Goal: Task Accomplishment & Management: Manage account settings

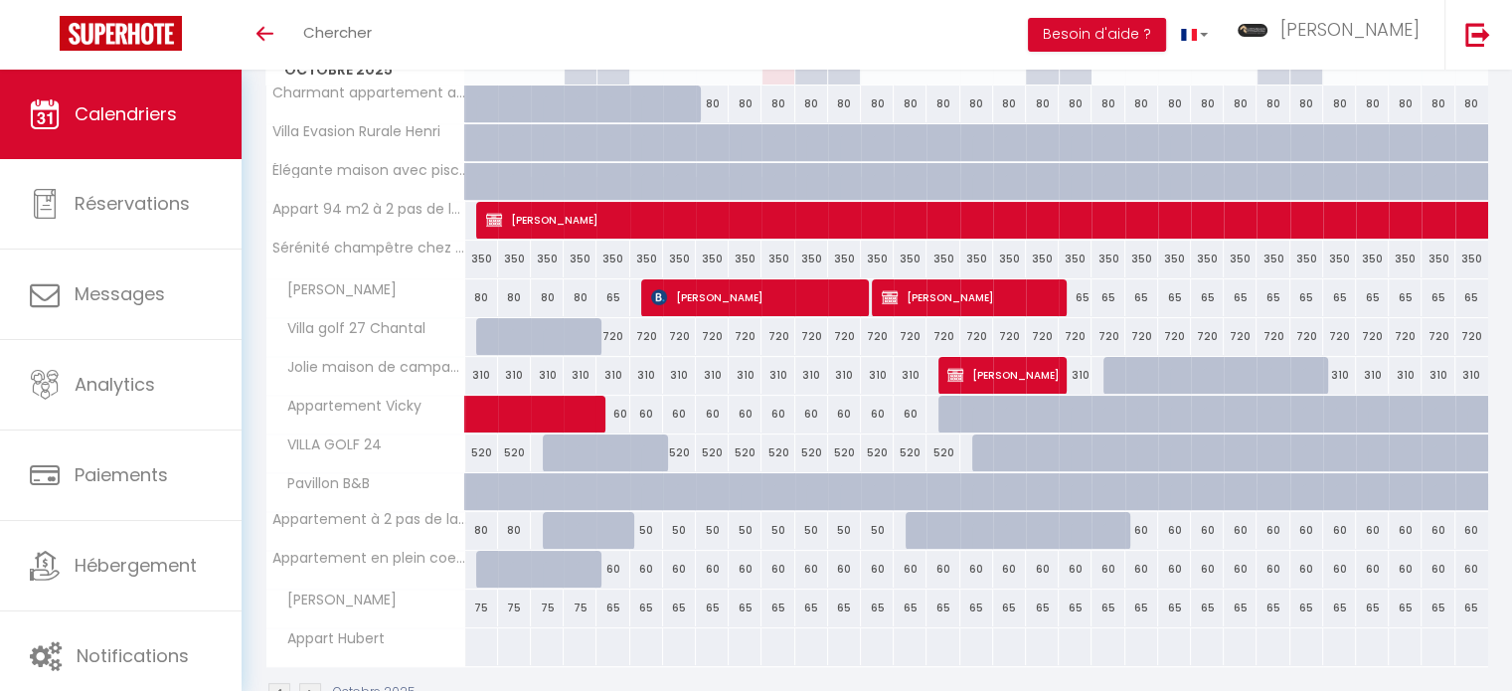
scroll to position [383, 0]
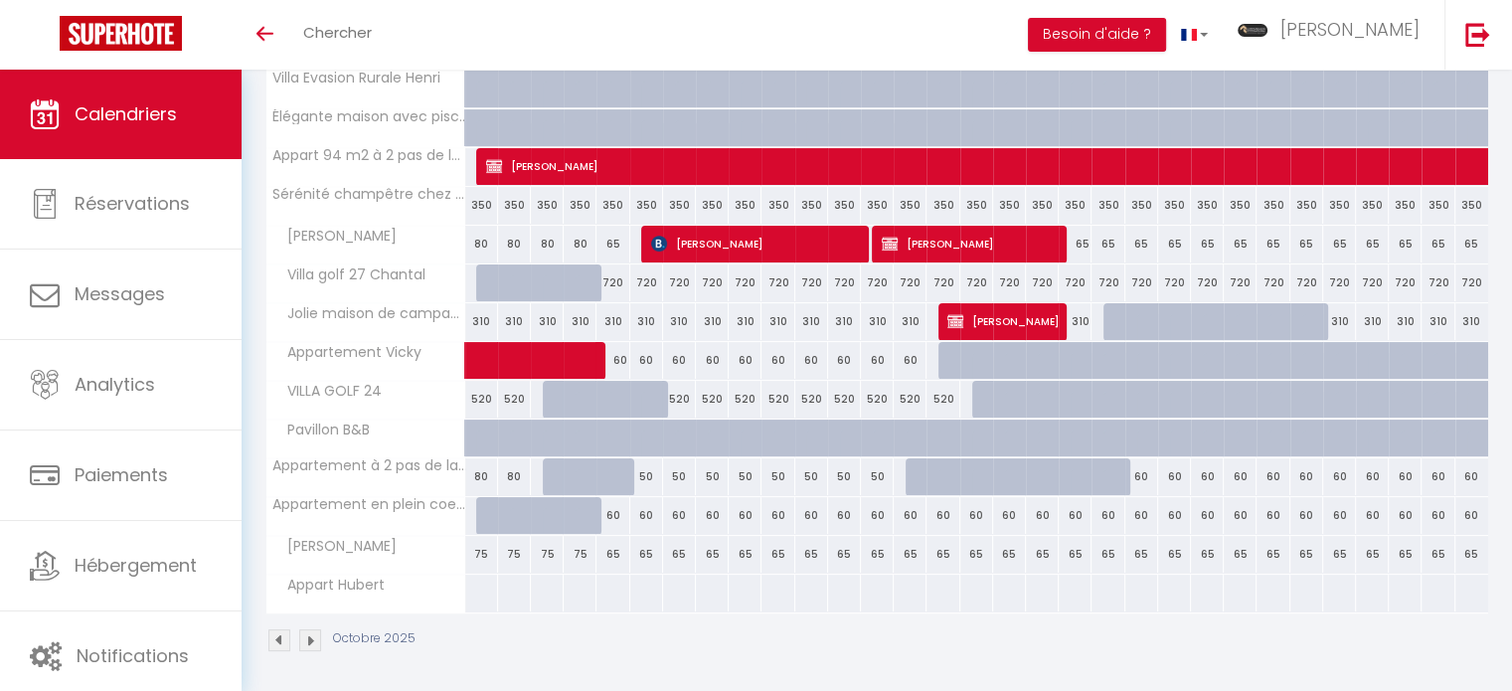
click at [542, 592] on div at bounding box center [547, 593] width 34 height 37
select select "1"
type input "Ven 03 Octobre 2025"
type input "[PERSON_NAME] 04 Octobre 2025"
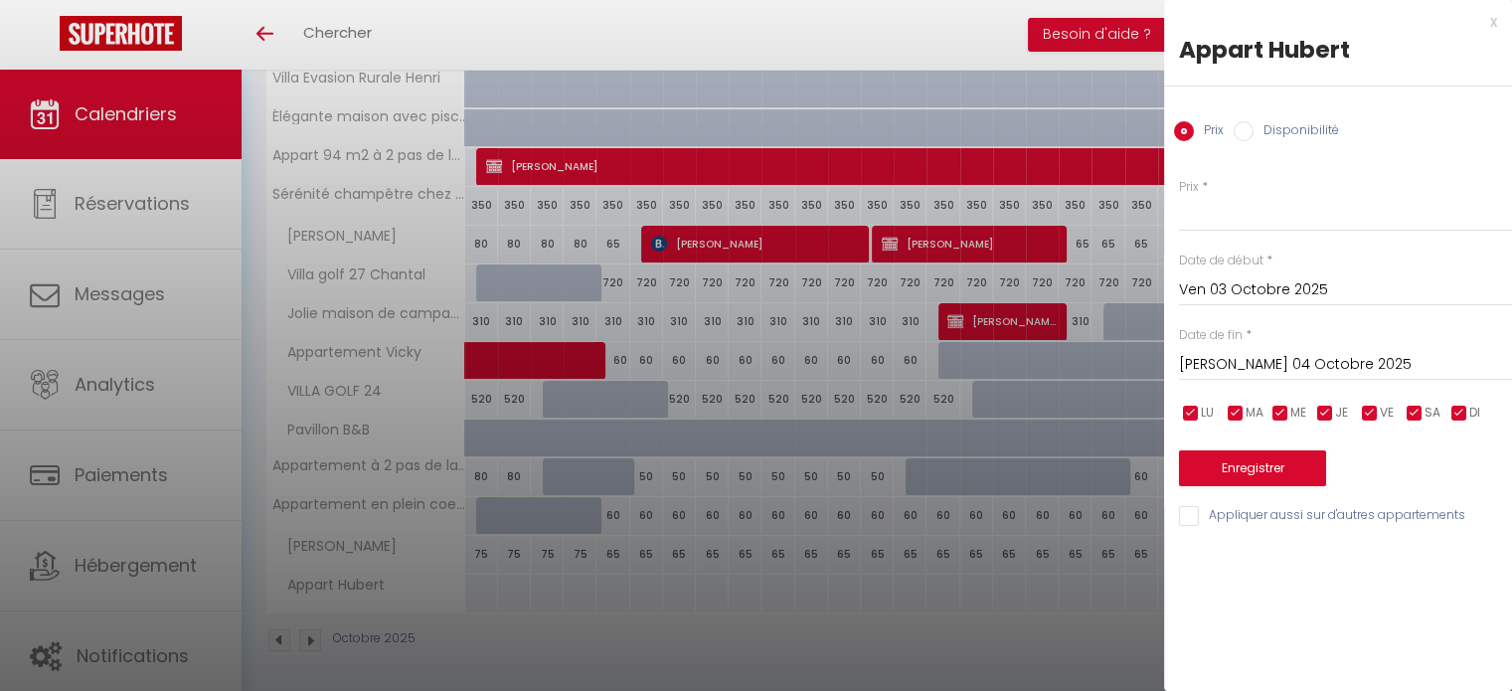
click at [1256, 131] on label "Disponibilité" at bounding box center [1297, 132] width 86 height 22
click at [1254, 131] on input "Disponibilité" at bounding box center [1244, 131] width 20 height 20
radio input "true"
radio input "false"
click at [1276, 281] on input "Ven 03 Octobre 2025" at bounding box center [1345, 292] width 333 height 26
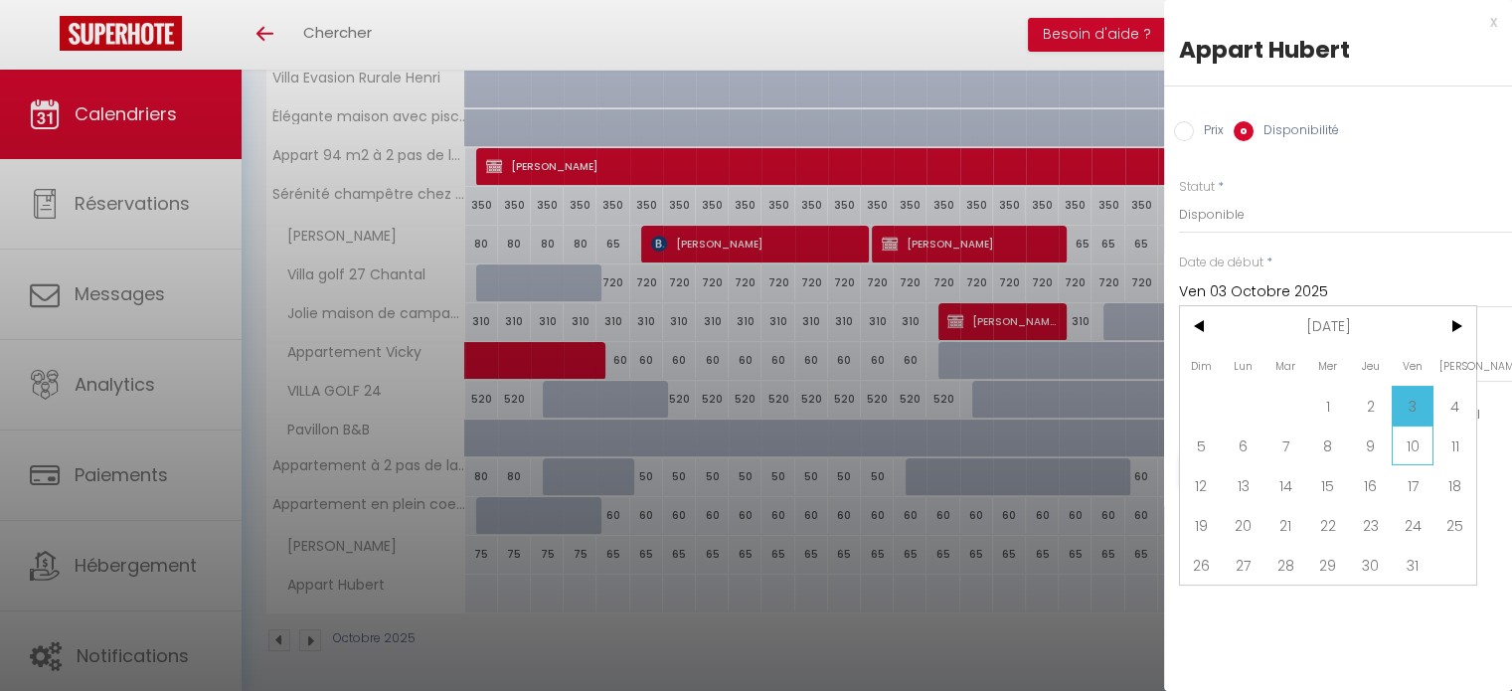
click at [1405, 436] on span "10" at bounding box center [1413, 446] width 43 height 40
type input "Ven 10 Octobre 2025"
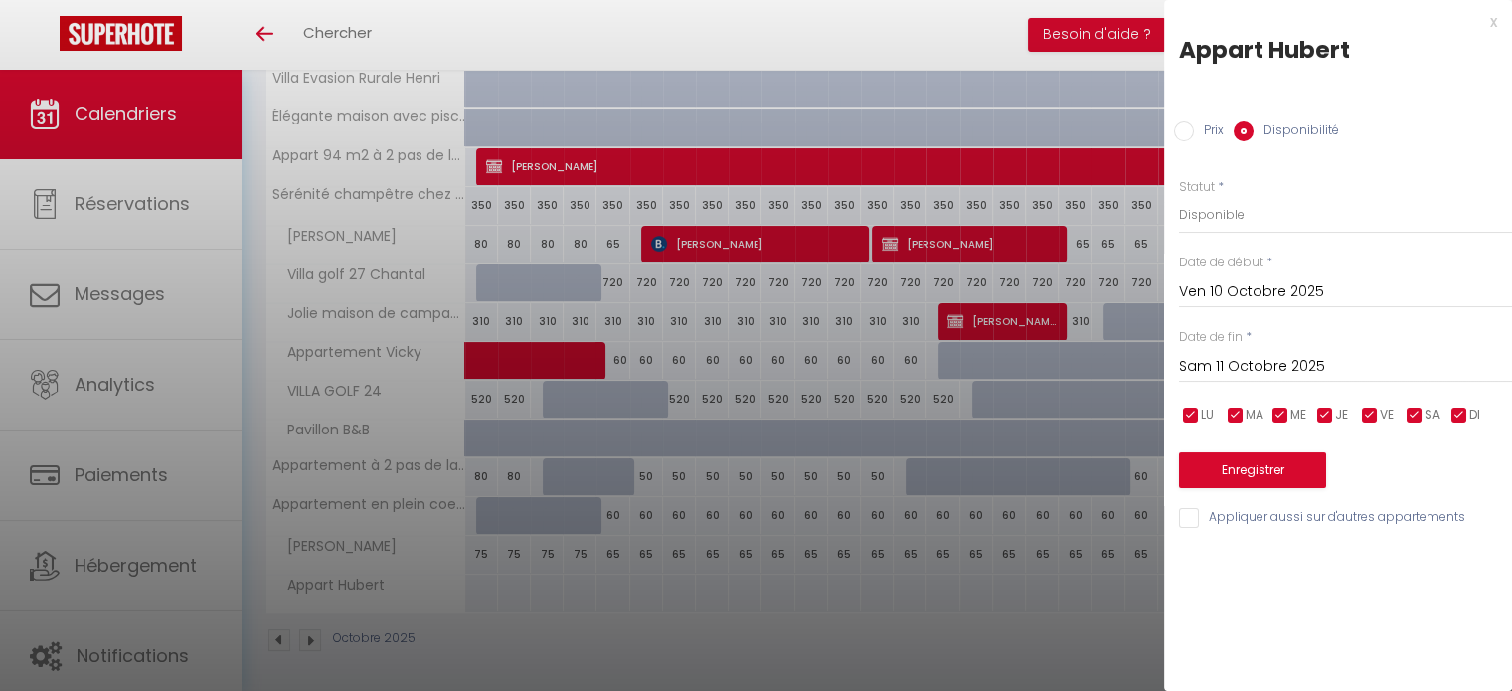
click at [1253, 374] on input "Sam 11 Octobre 2025" at bounding box center [1345, 367] width 333 height 26
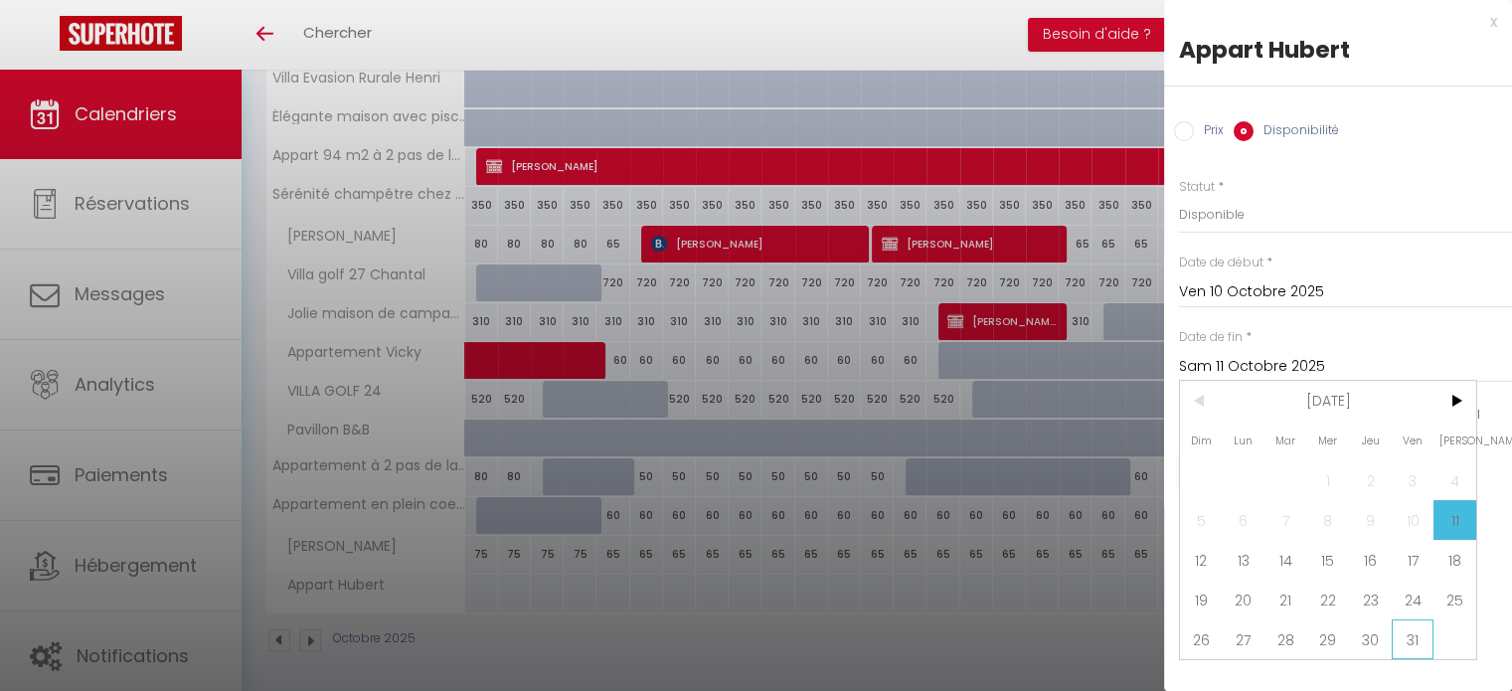
click at [1406, 639] on span "31" at bounding box center [1413, 639] width 43 height 40
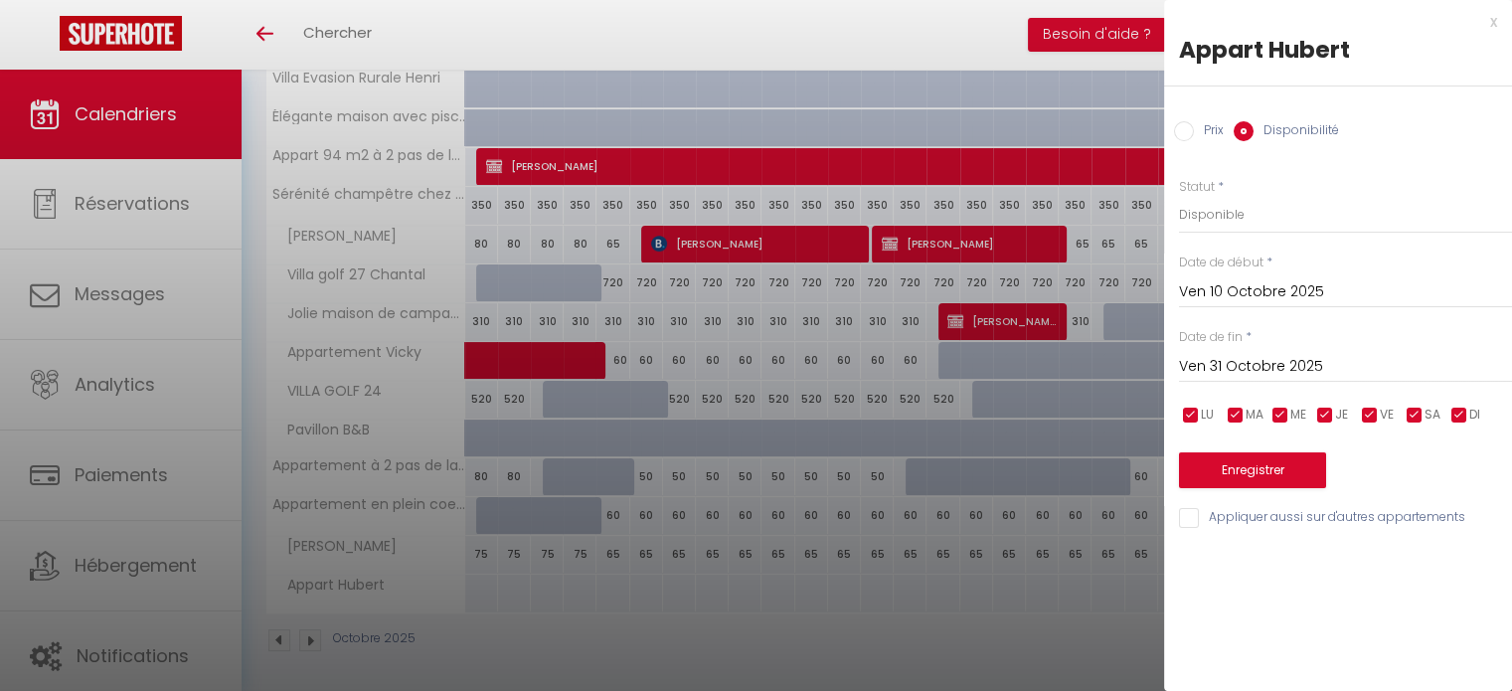
click at [1234, 357] on input "Ven 31 Octobre 2025" at bounding box center [1345, 367] width 333 height 26
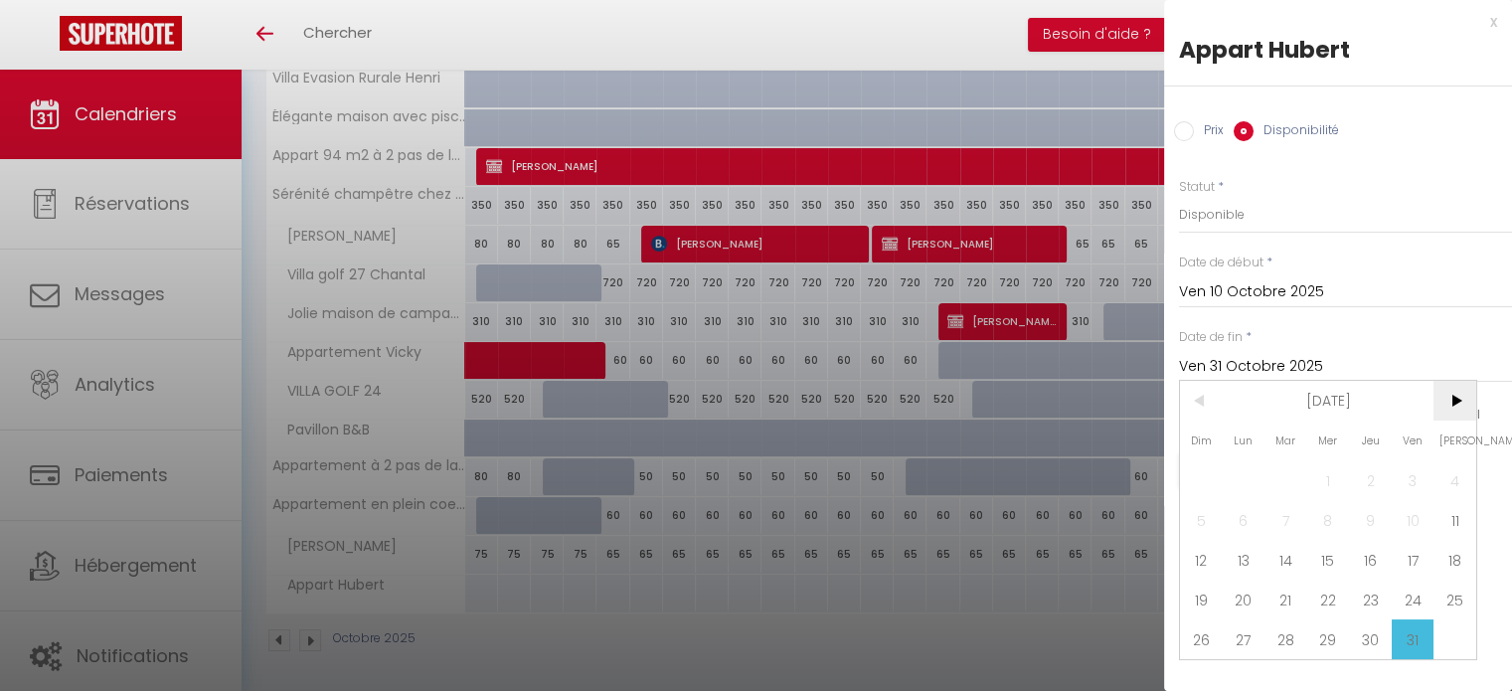
click at [1452, 408] on span ">" at bounding box center [1455, 401] width 43 height 40
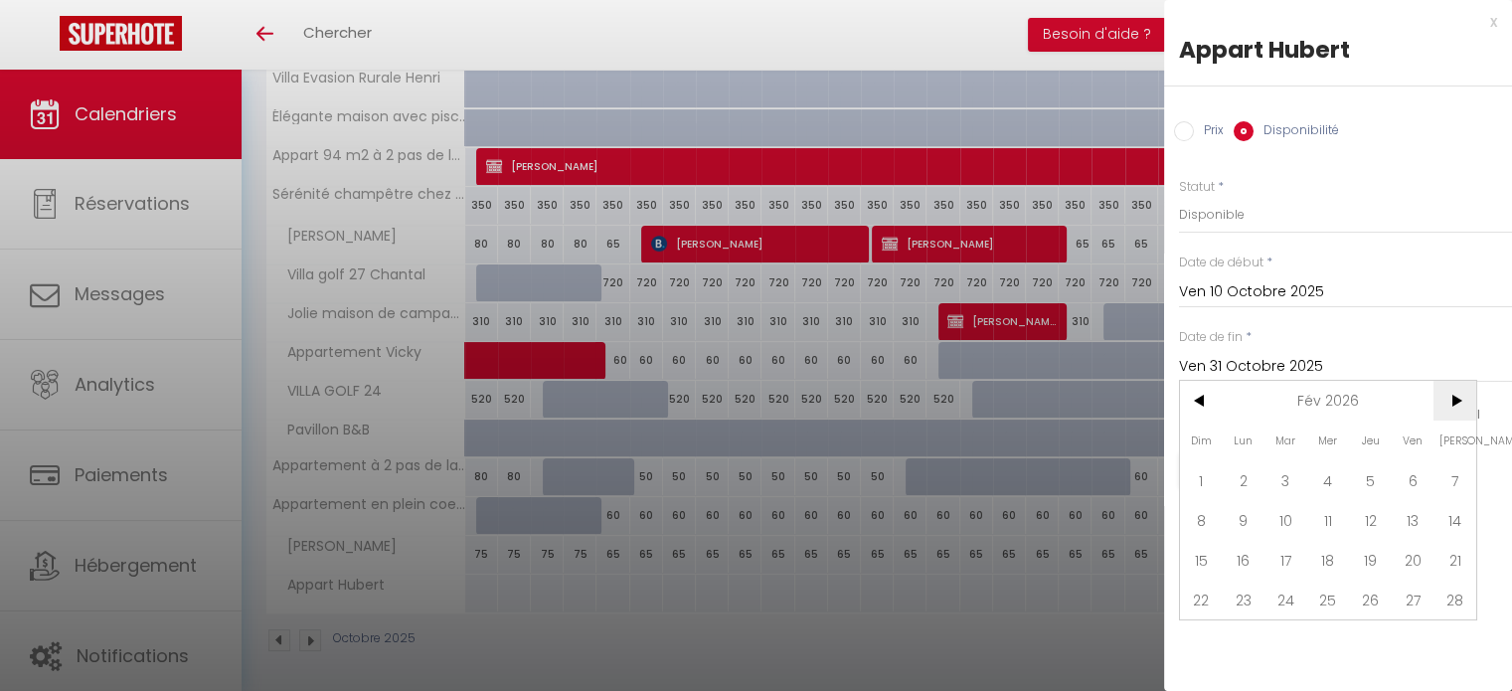
click at [1452, 408] on span ">" at bounding box center [1455, 401] width 43 height 40
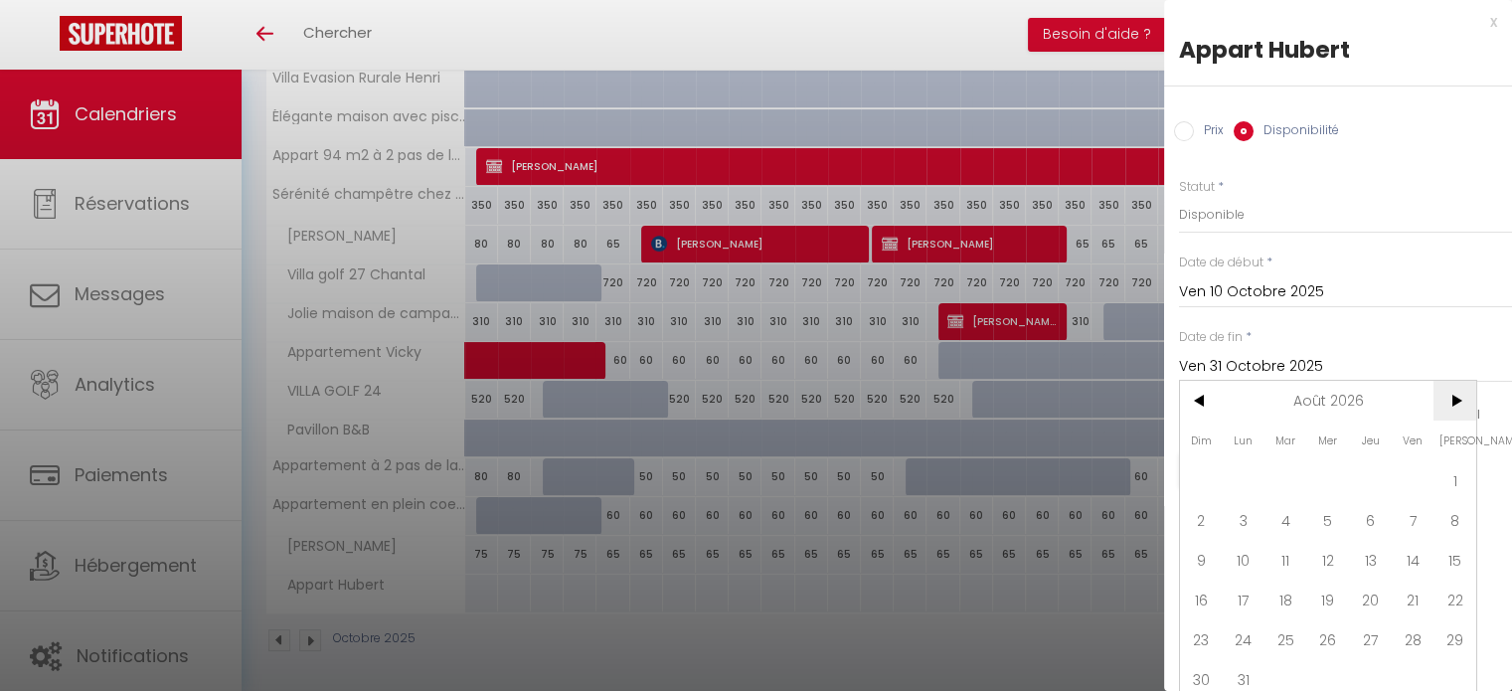
click at [1452, 408] on span ">" at bounding box center [1455, 401] width 43 height 40
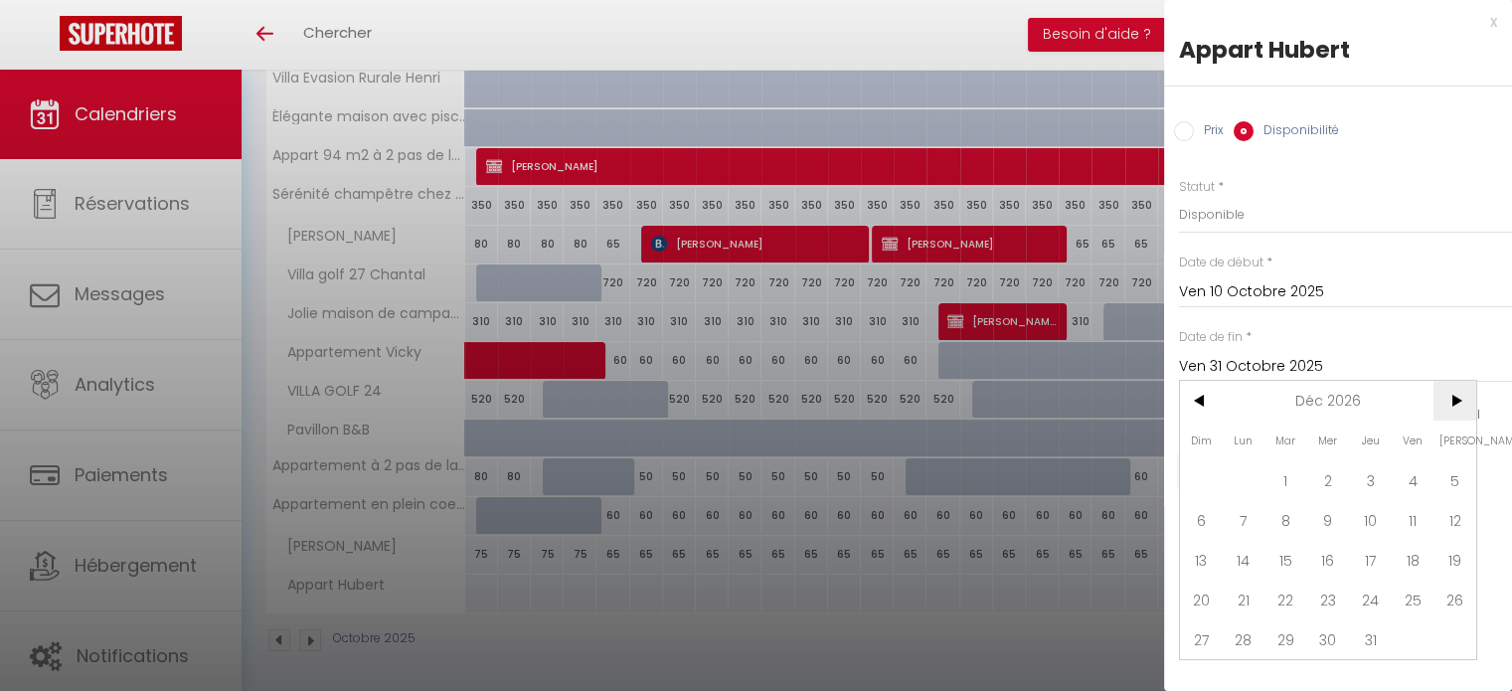
click at [1452, 408] on span ">" at bounding box center [1455, 401] width 43 height 40
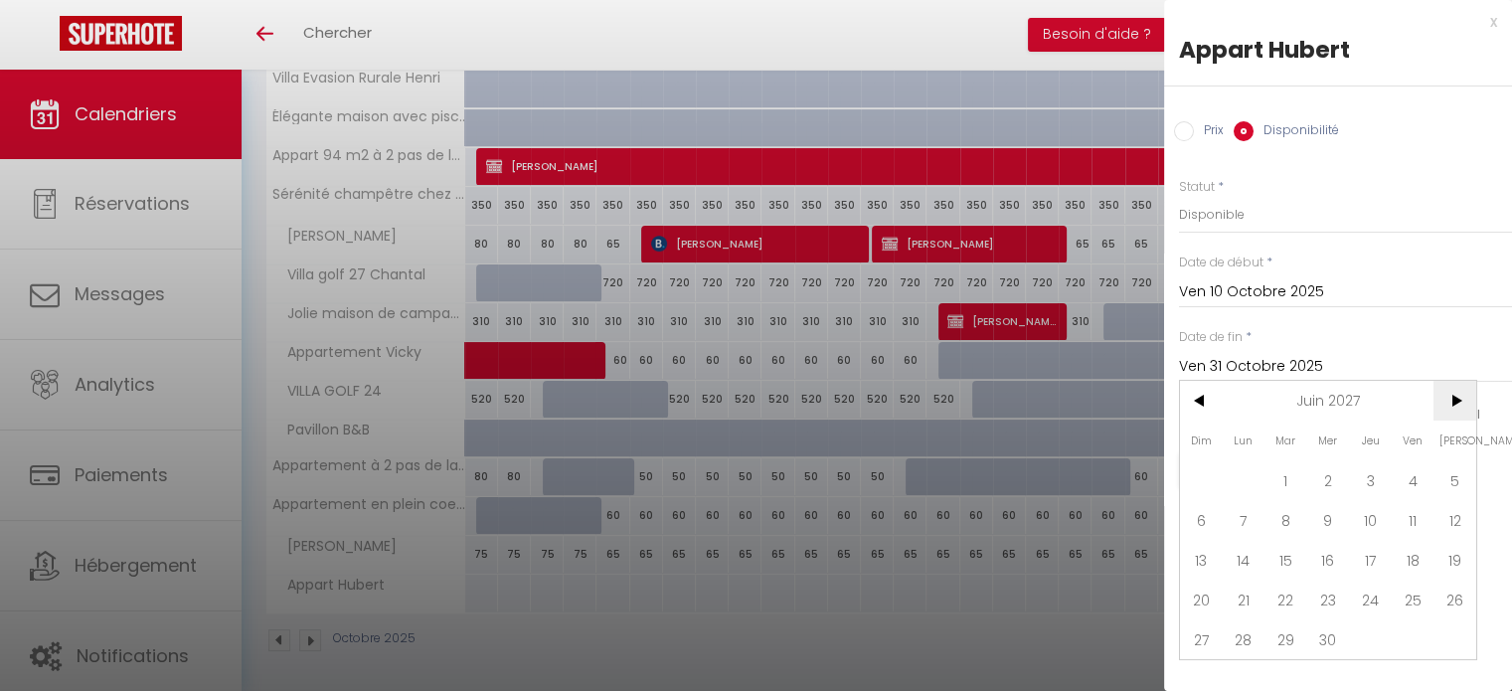
click at [1452, 408] on span ">" at bounding box center [1455, 401] width 43 height 40
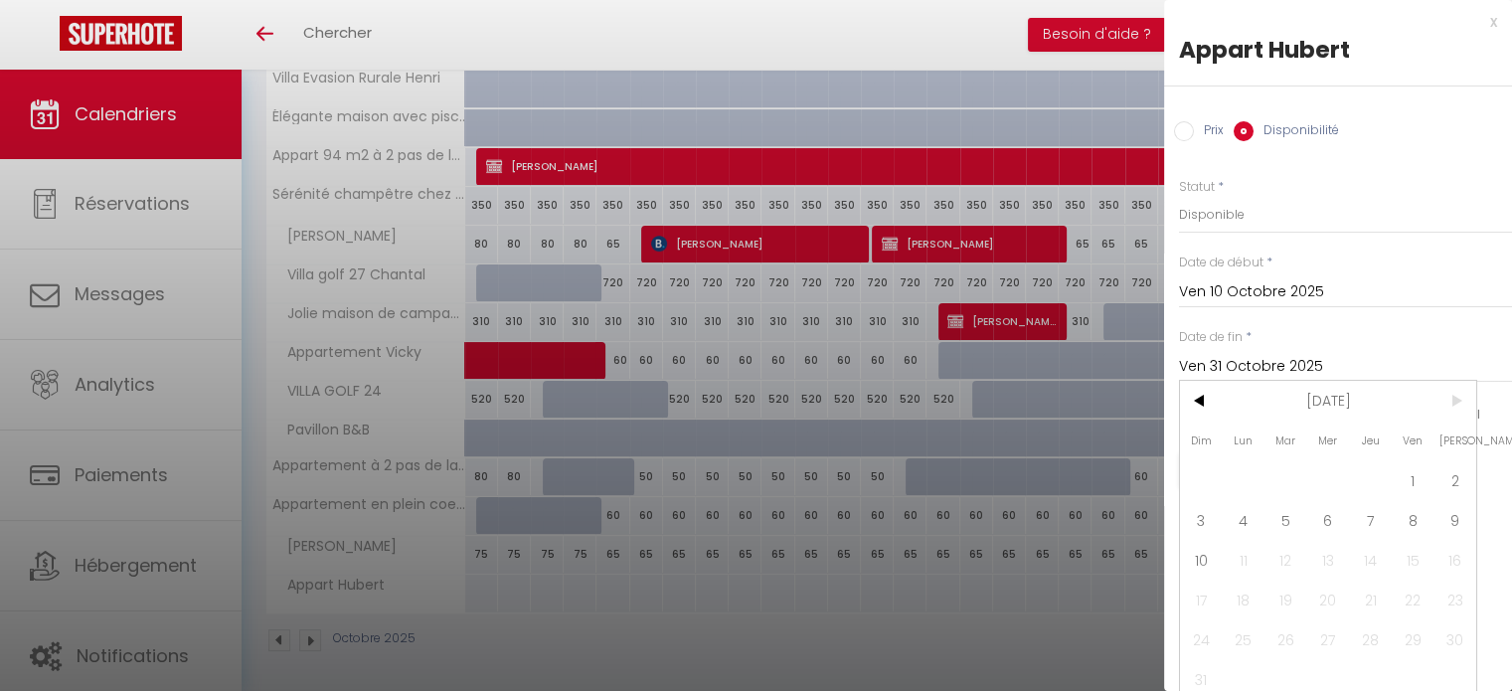
click at [1452, 408] on span ">" at bounding box center [1455, 401] width 43 height 40
click at [1209, 556] on span "10" at bounding box center [1201, 560] width 43 height 40
type input "Dim 10 Octobre 2027"
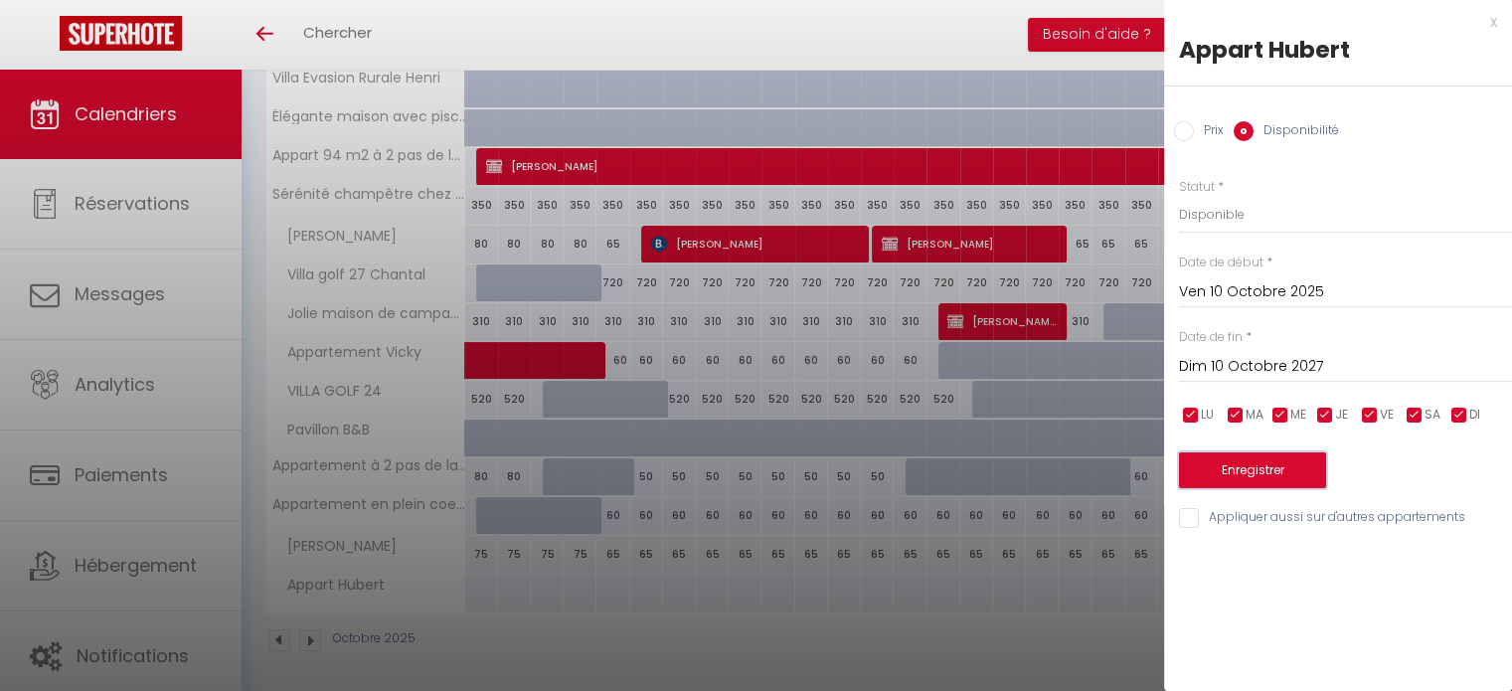
click at [1253, 480] on button "Enregistrer" at bounding box center [1252, 470] width 147 height 36
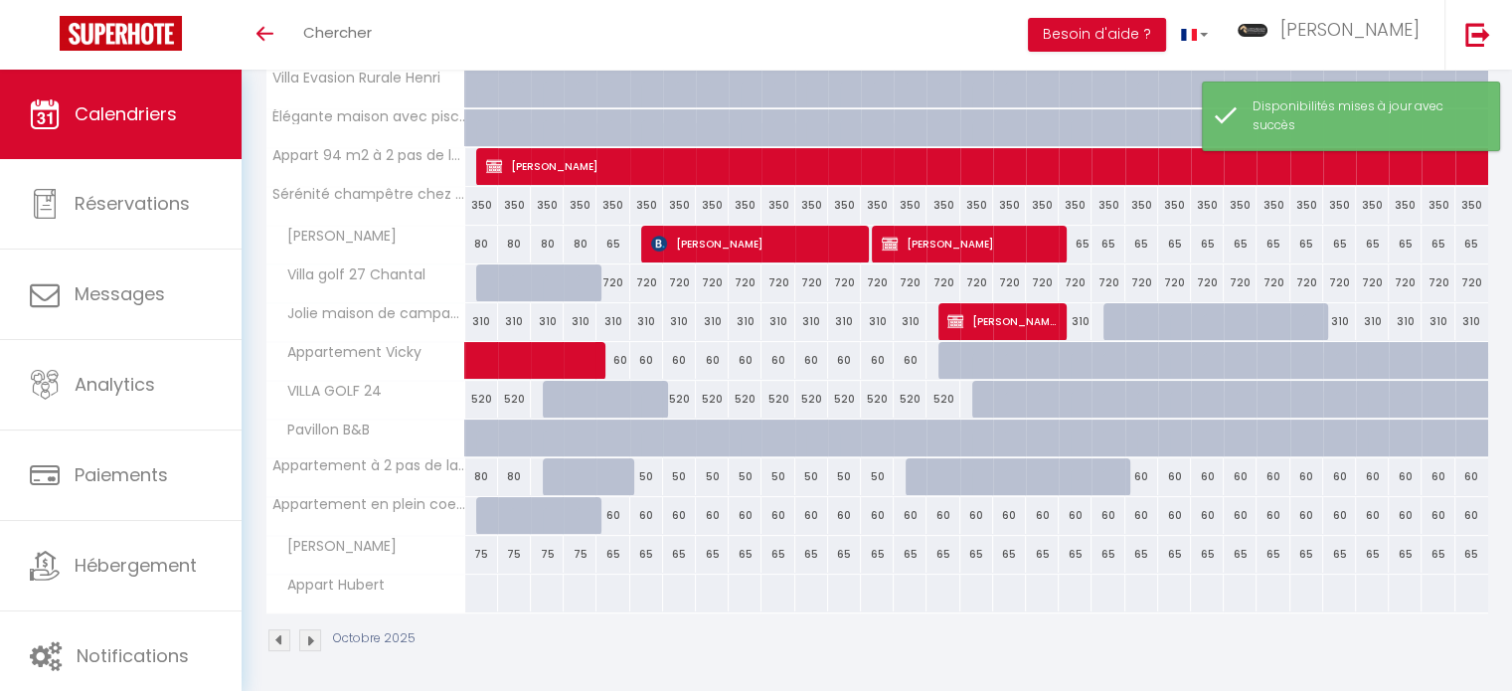
click at [526, 584] on div at bounding box center [514, 593] width 34 height 37
select select "1"
type input "Jeu 02 Octobre 2025"
type input "Ven 03 Octobre 2025"
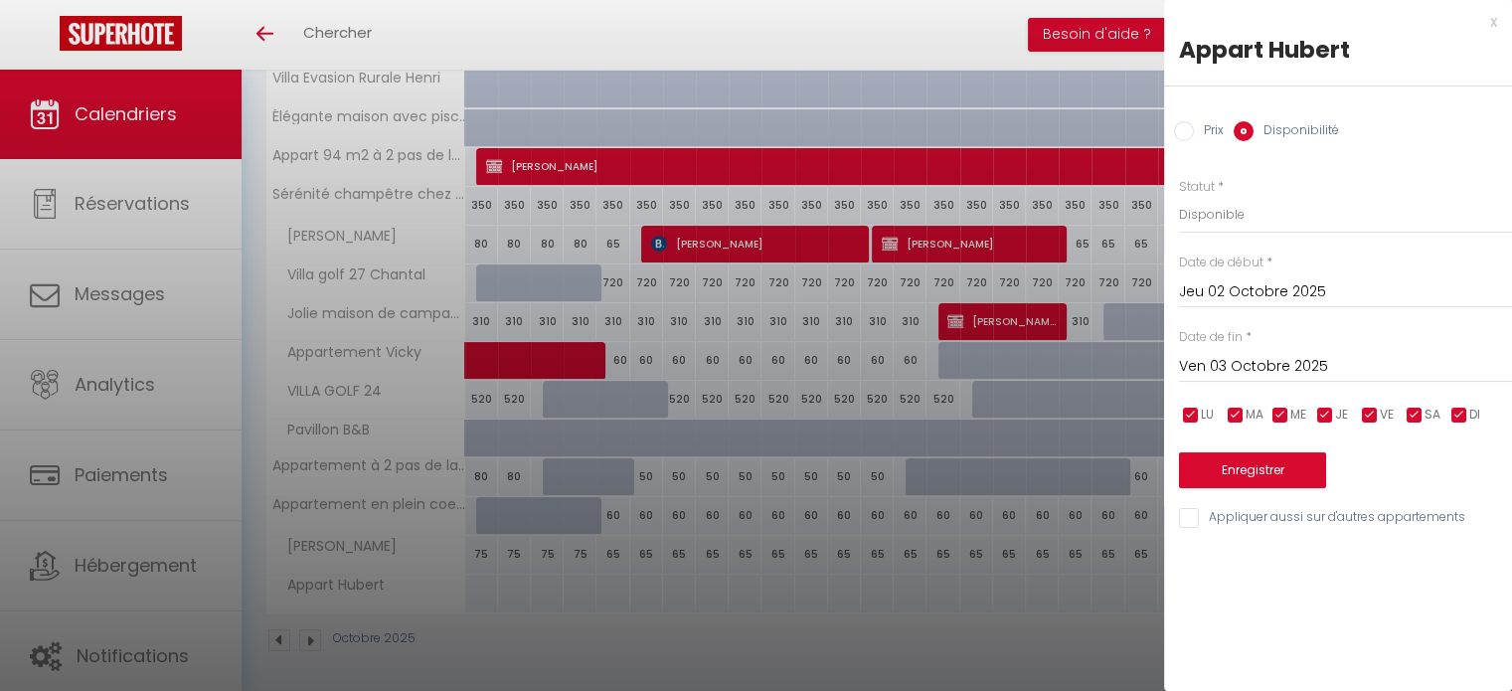
click at [1190, 140] on div "Prix" at bounding box center [1199, 132] width 50 height 22
click at [1185, 130] on input "Prix" at bounding box center [1184, 131] width 20 height 20
radio input "true"
radio input "false"
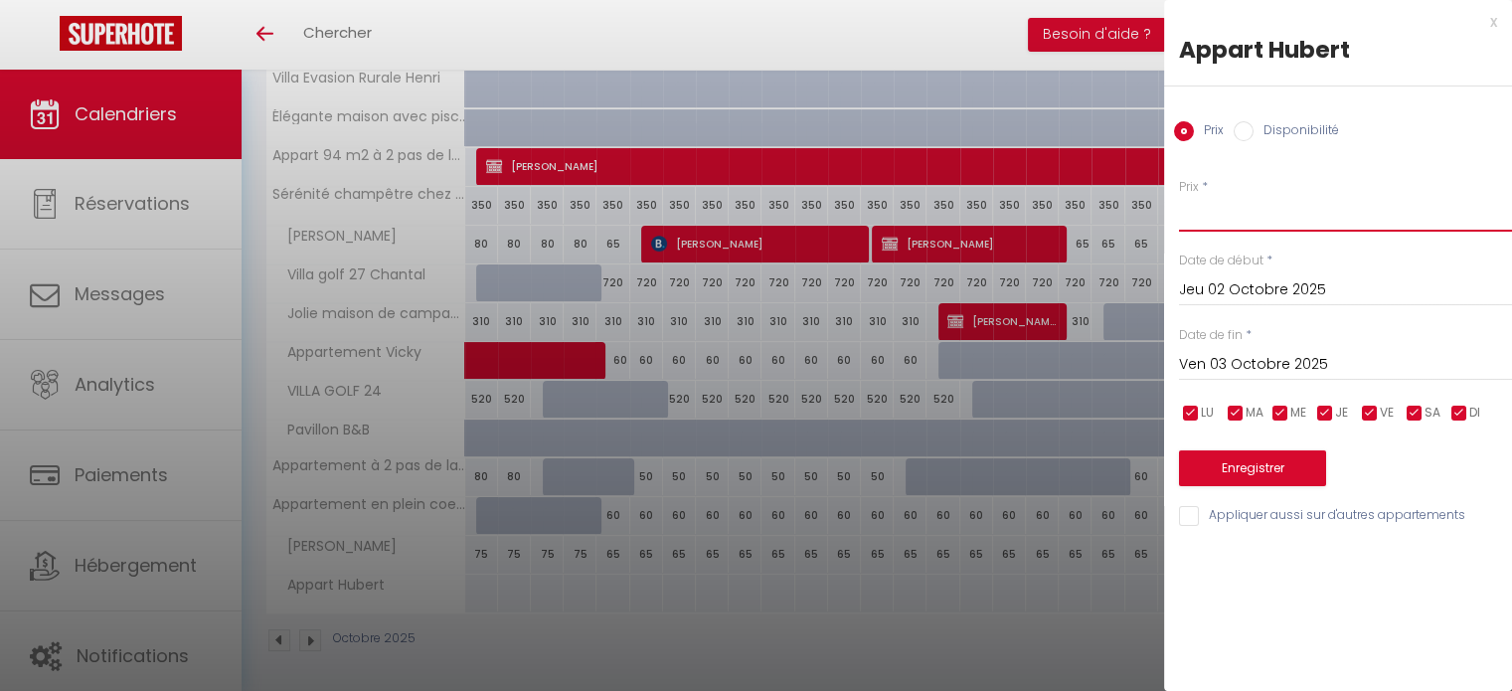
click at [1197, 207] on input "Prix" at bounding box center [1345, 214] width 333 height 36
type input "5"
type input "65"
click at [1257, 371] on input "Ven 03 Octobre 2025" at bounding box center [1345, 365] width 333 height 26
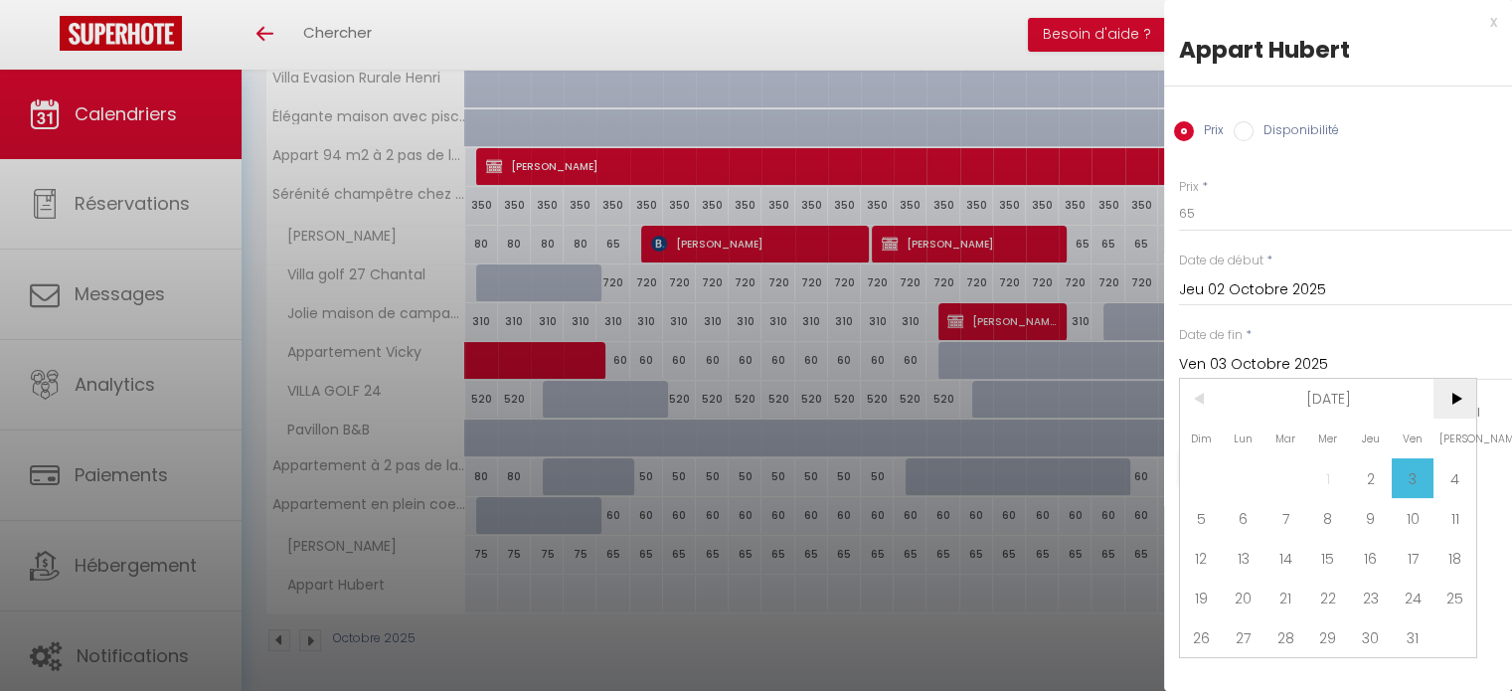
click at [1469, 399] on span ">" at bounding box center [1455, 399] width 43 height 40
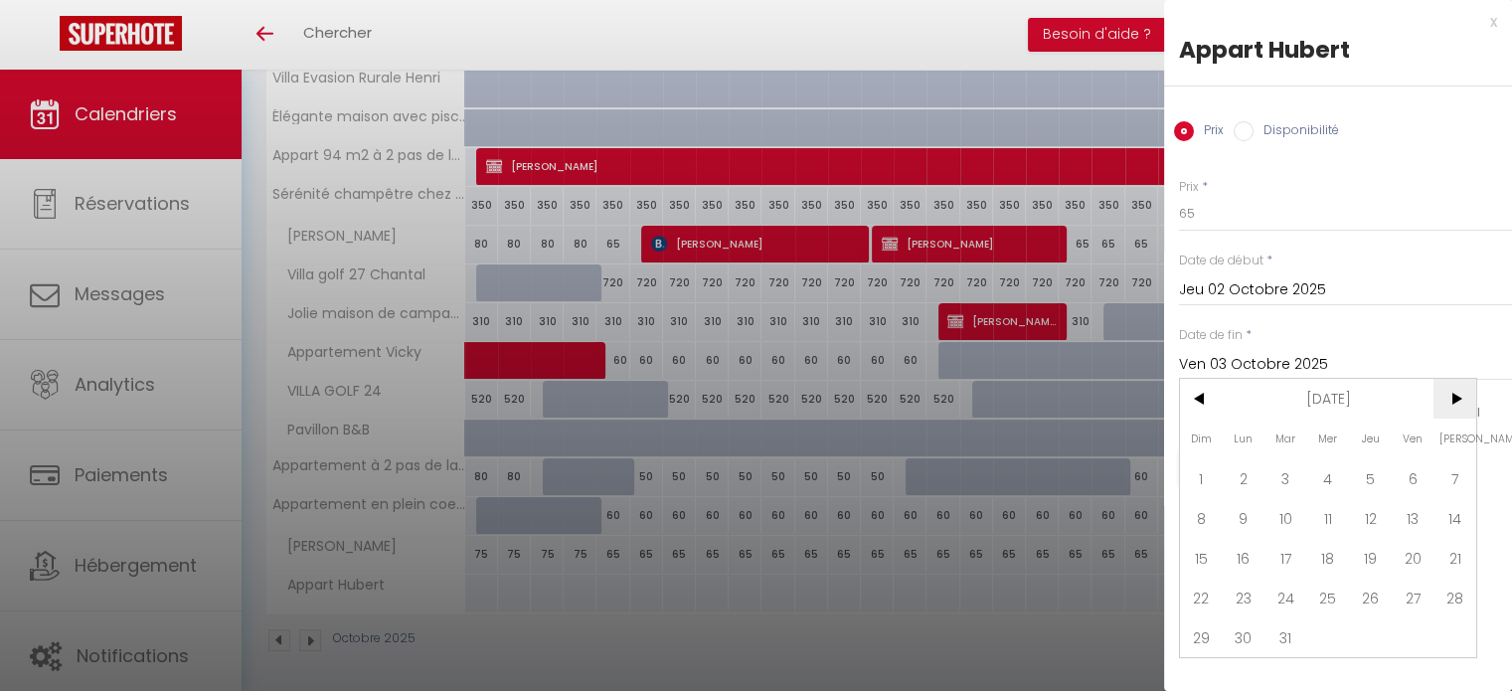
click at [1469, 399] on span ">" at bounding box center [1455, 399] width 43 height 40
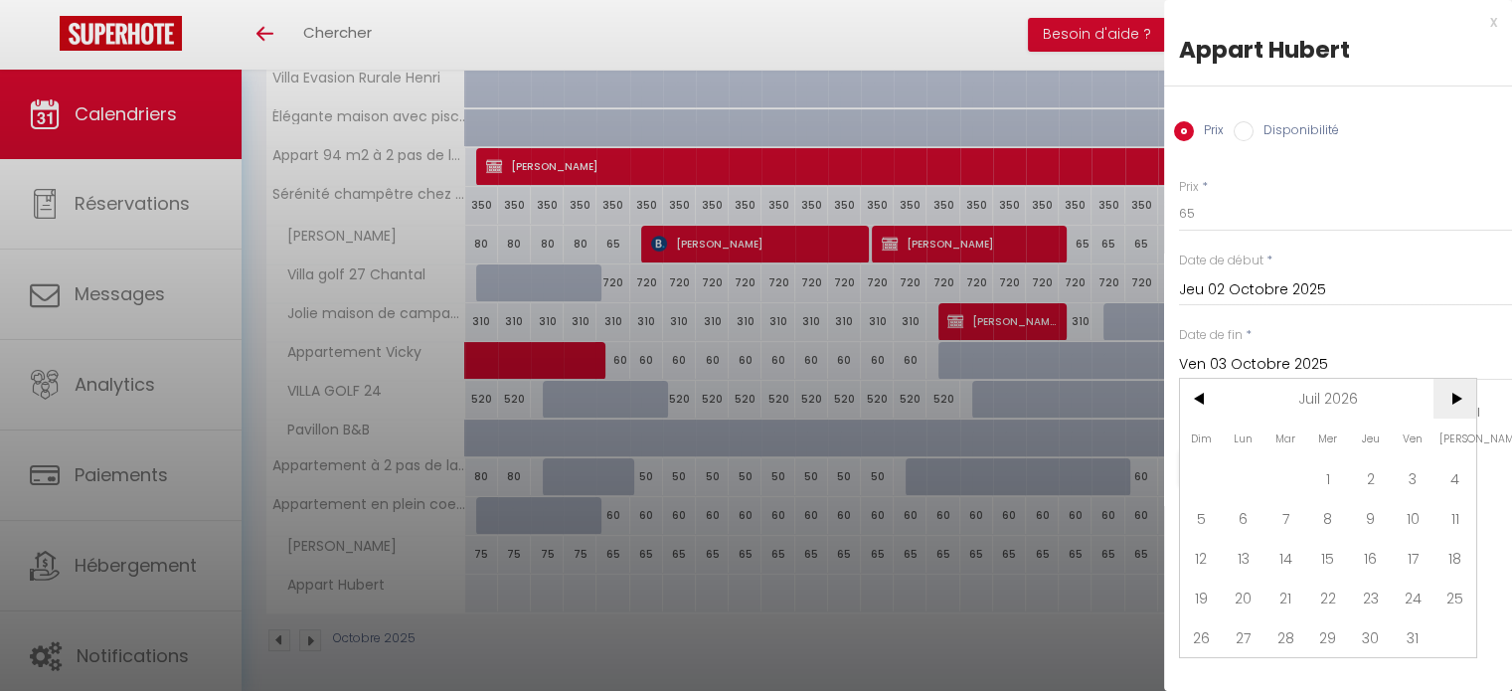
click at [1469, 399] on span ">" at bounding box center [1455, 399] width 43 height 40
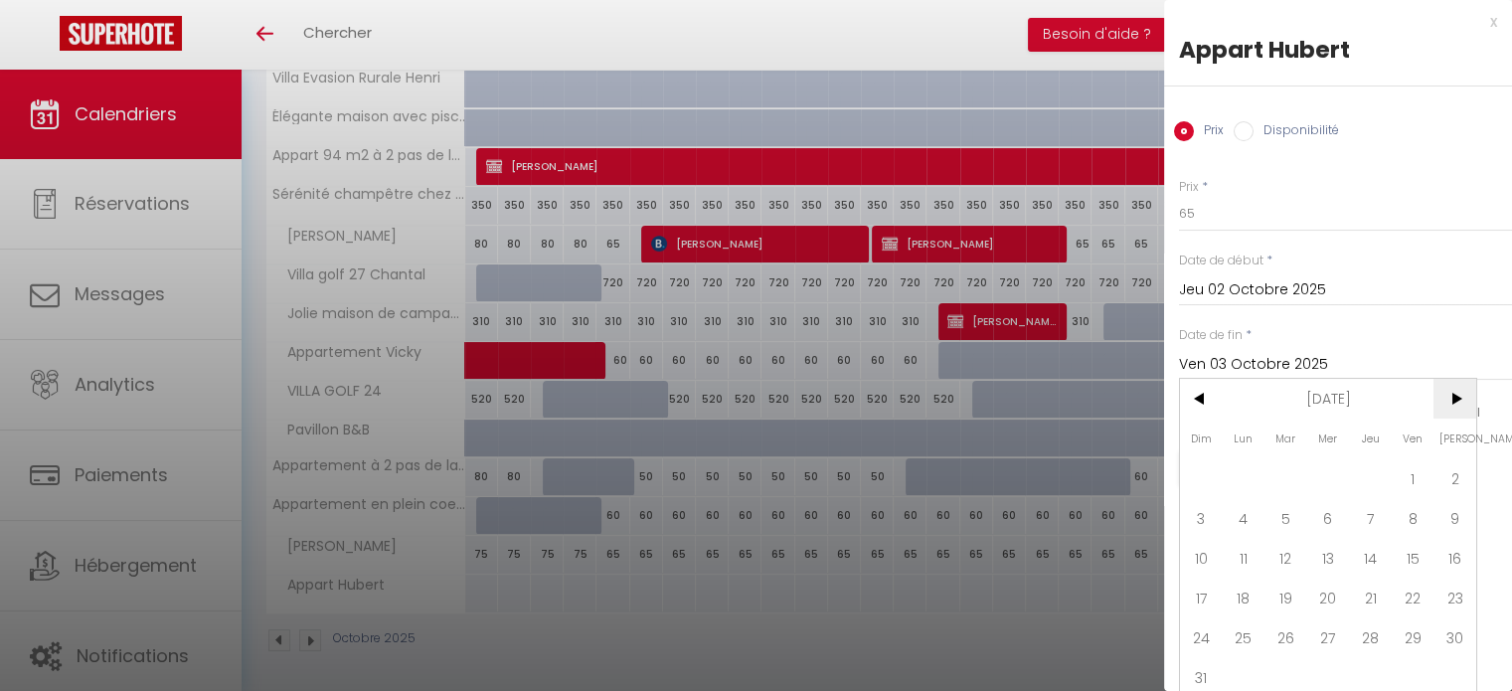
click at [1469, 399] on span ">" at bounding box center [1455, 399] width 43 height 40
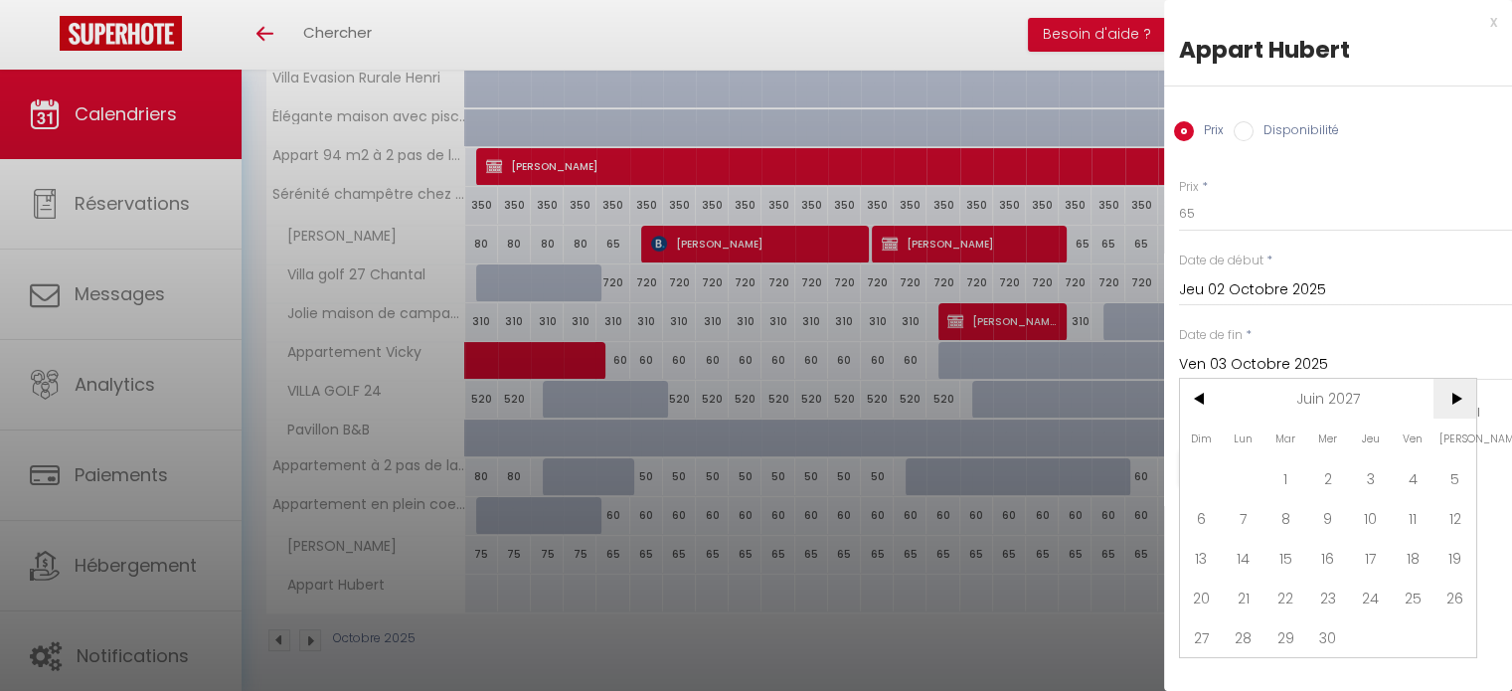
click at [1469, 399] on span ">" at bounding box center [1455, 399] width 43 height 40
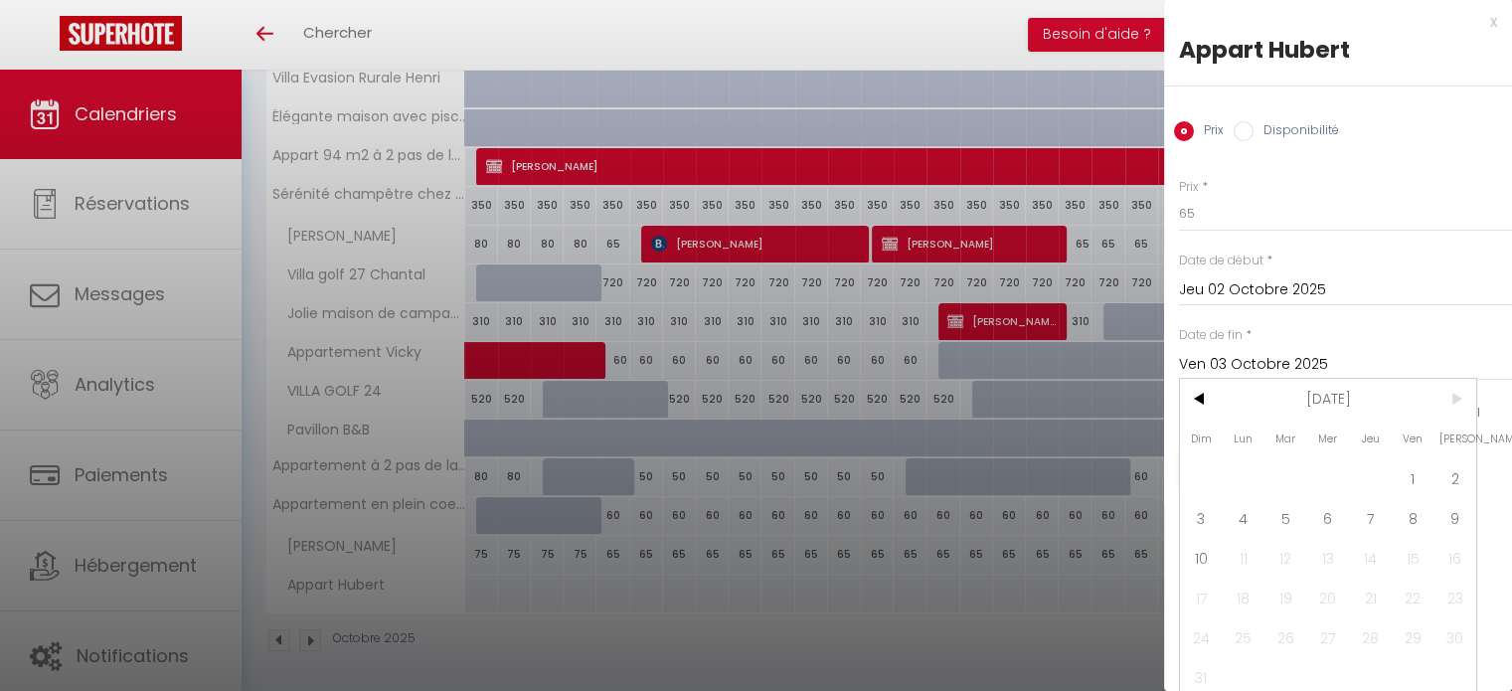
click at [1469, 399] on span ">" at bounding box center [1455, 399] width 43 height 40
click at [1184, 560] on span "10" at bounding box center [1201, 558] width 43 height 40
type input "Dim 10 Octobre 2027"
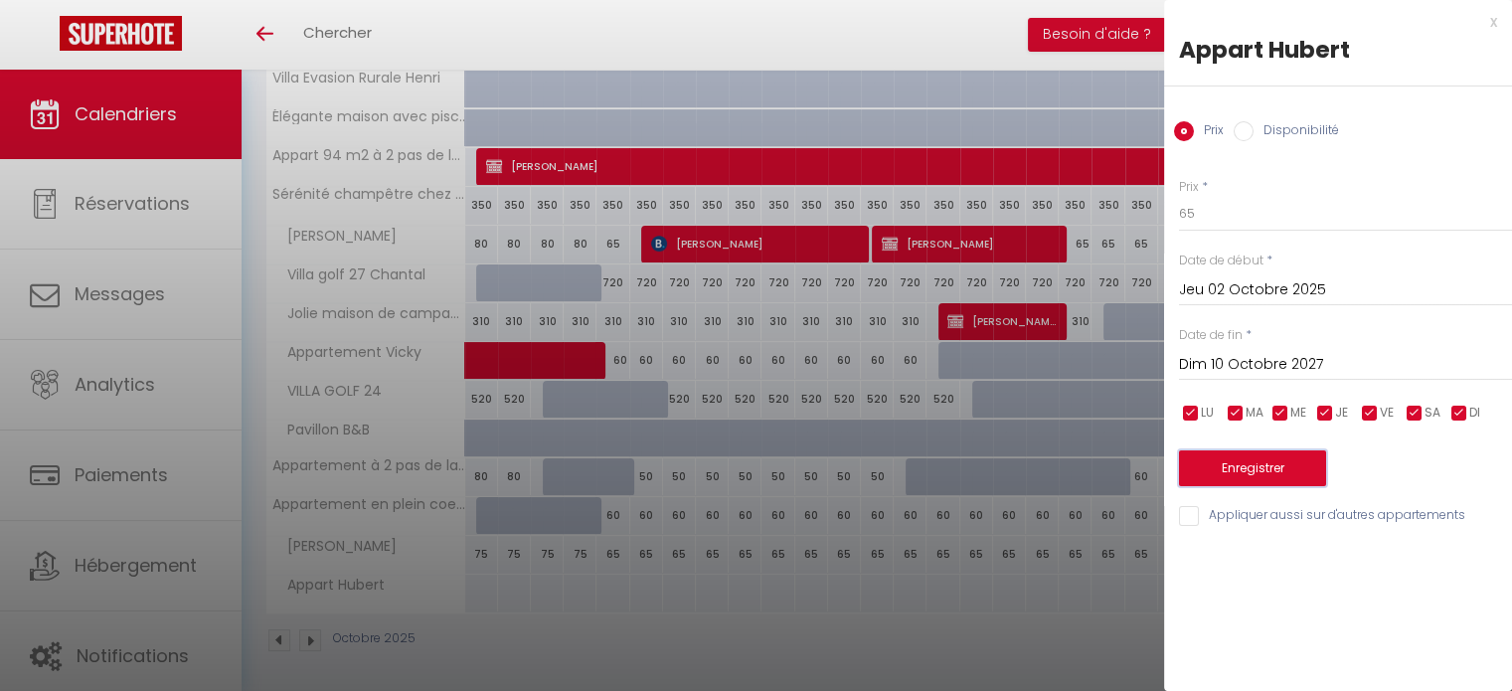
click at [1272, 472] on button "Enregistrer" at bounding box center [1252, 468] width 147 height 36
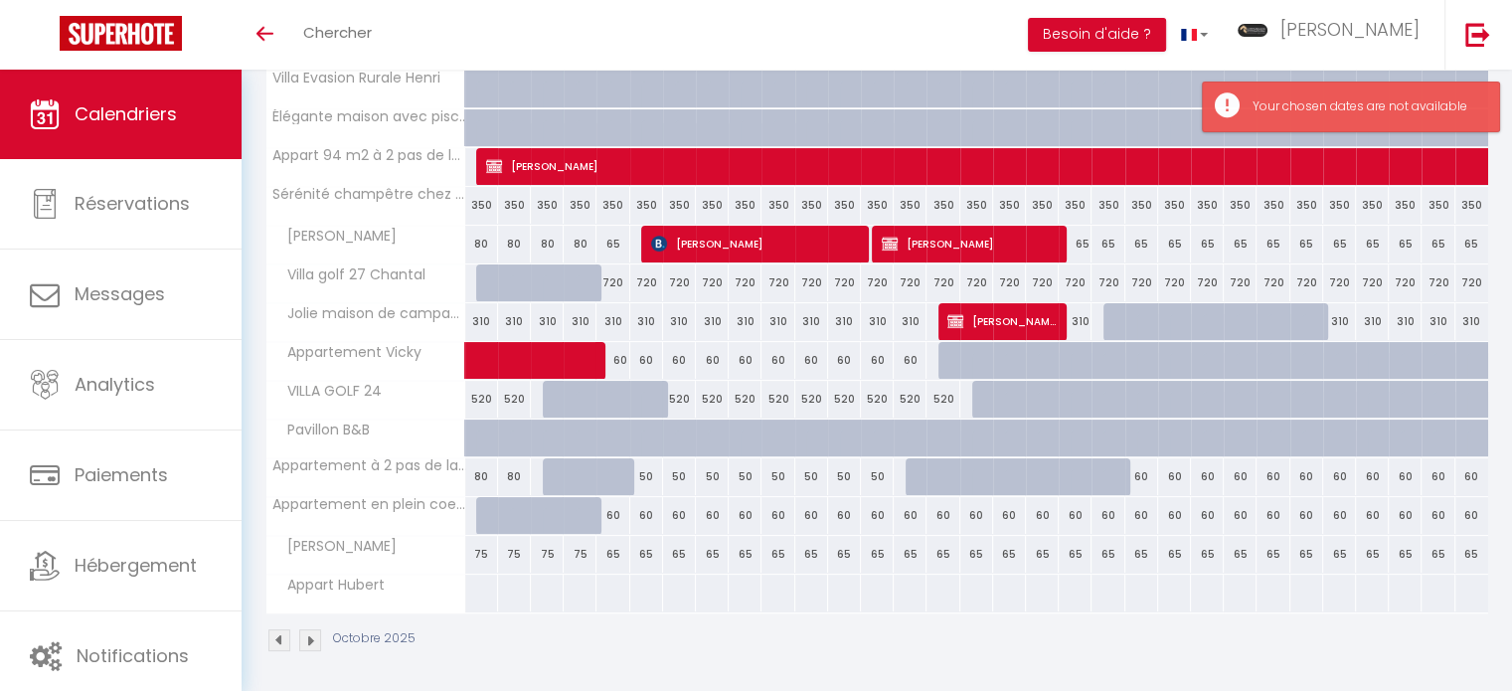
click at [671, 594] on div at bounding box center [679, 593] width 34 height 37
type input "[DATE] Octobre 2025"
type input "Mer 08 Octobre 2025"
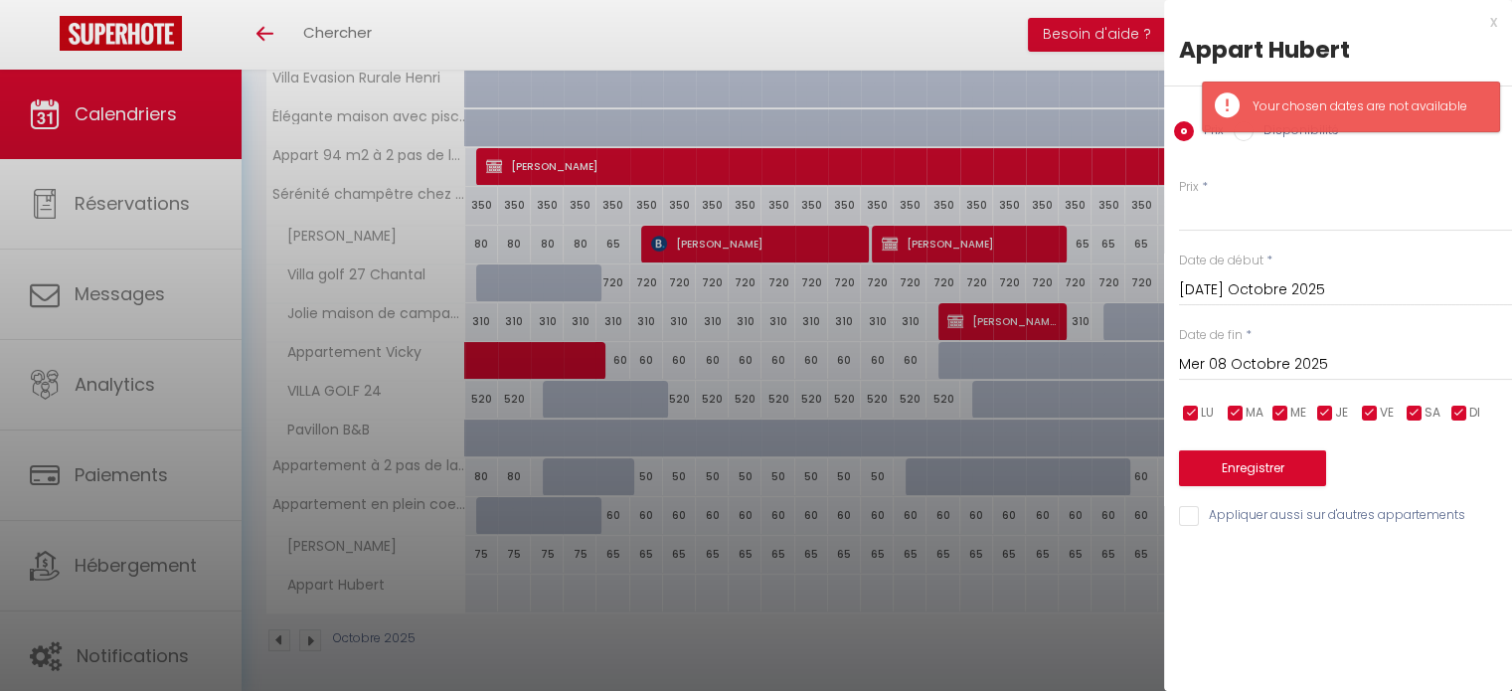
click at [1240, 307] on div "Prix * Statut * Disponible Indisponible Date de début * [DATE] Octobre 2025 < […" at bounding box center [1338, 341] width 348 height 376
click at [1249, 297] on input "[DATE] Octobre 2025" at bounding box center [1345, 290] width 333 height 26
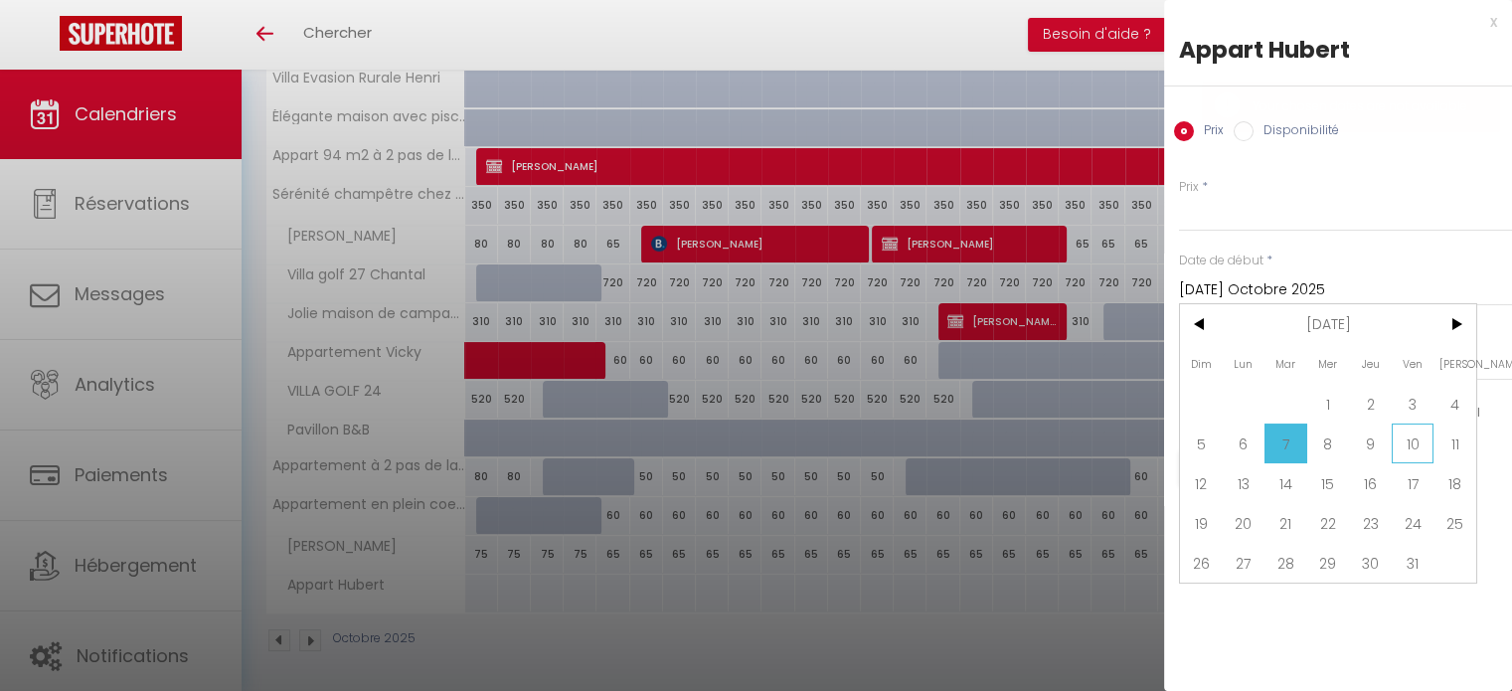
click at [1401, 433] on span "10" at bounding box center [1413, 444] width 43 height 40
type input "Ven 10 Octobre 2025"
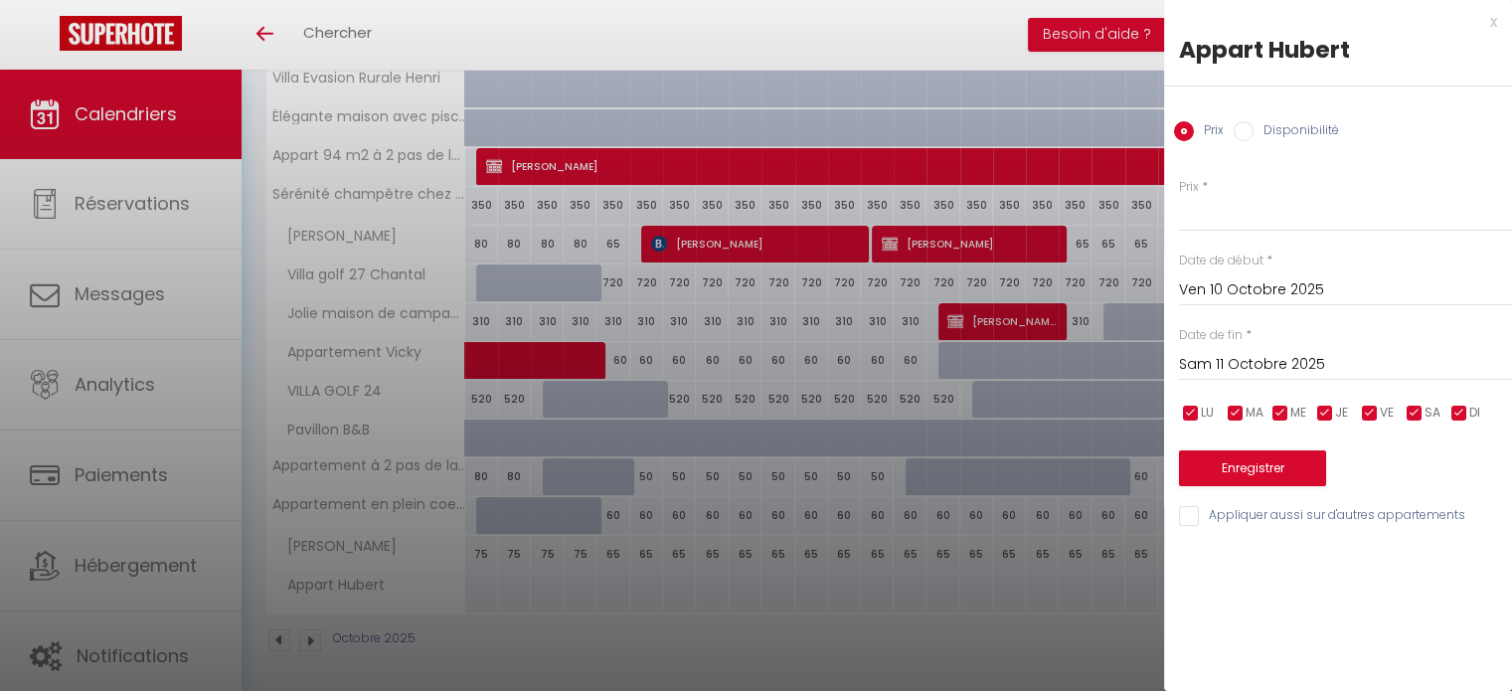
click at [1327, 361] on input "Sam 11 Octobre 2025" at bounding box center [1345, 365] width 333 height 26
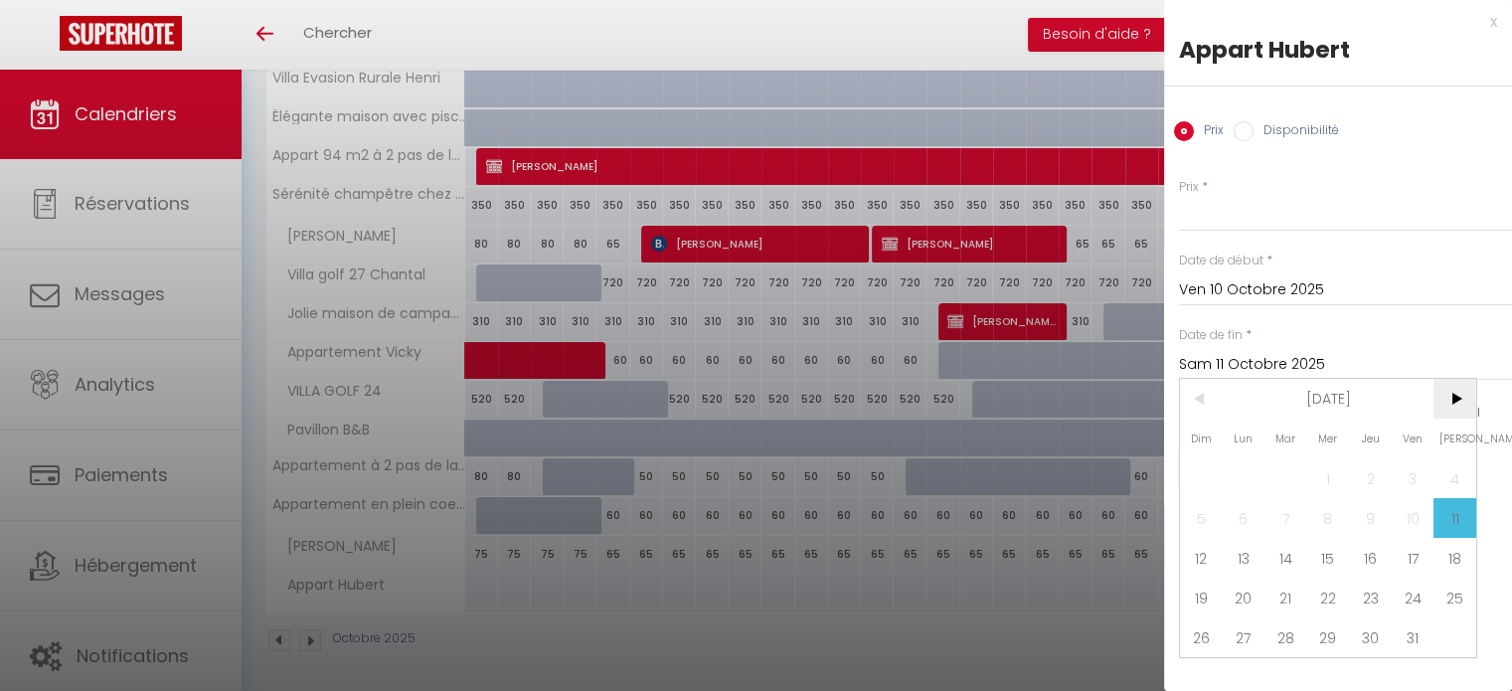
click at [1452, 401] on span ">" at bounding box center [1455, 399] width 43 height 40
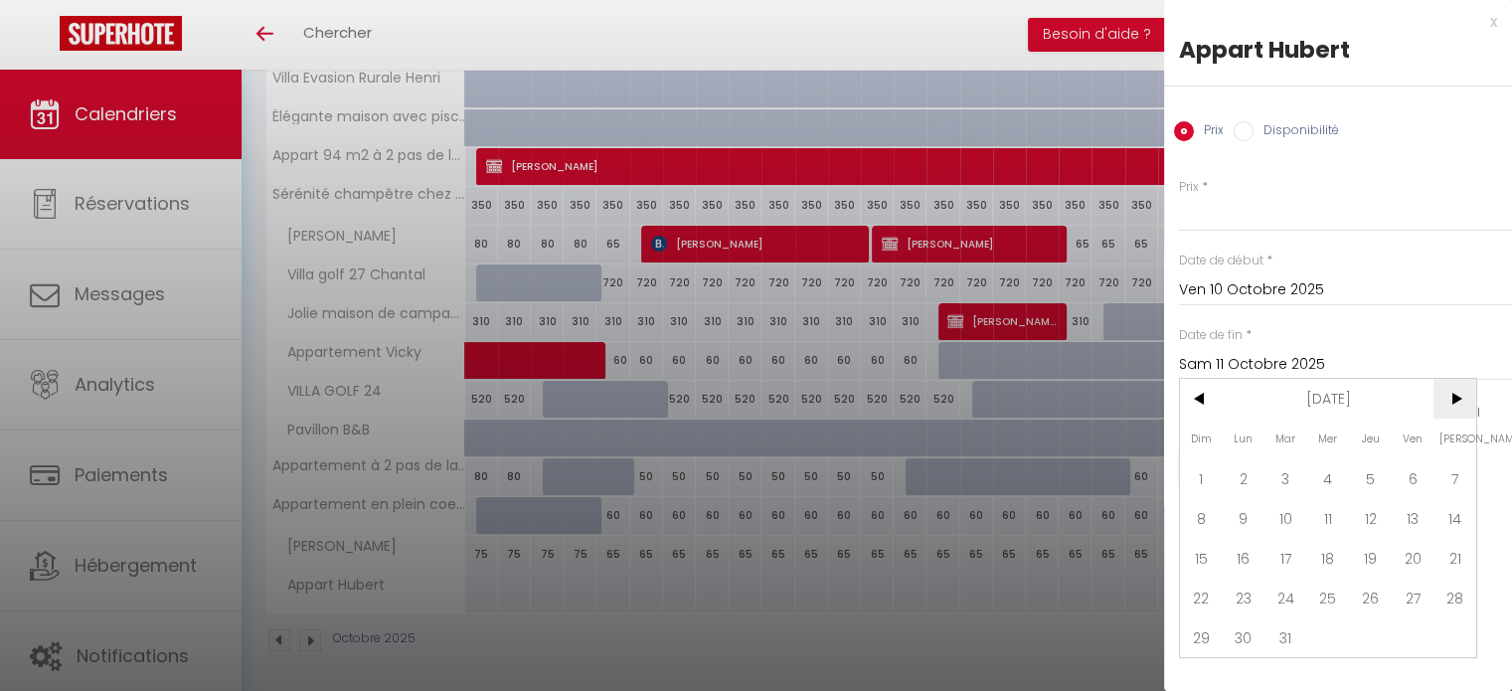
click at [1452, 401] on span ">" at bounding box center [1455, 399] width 43 height 40
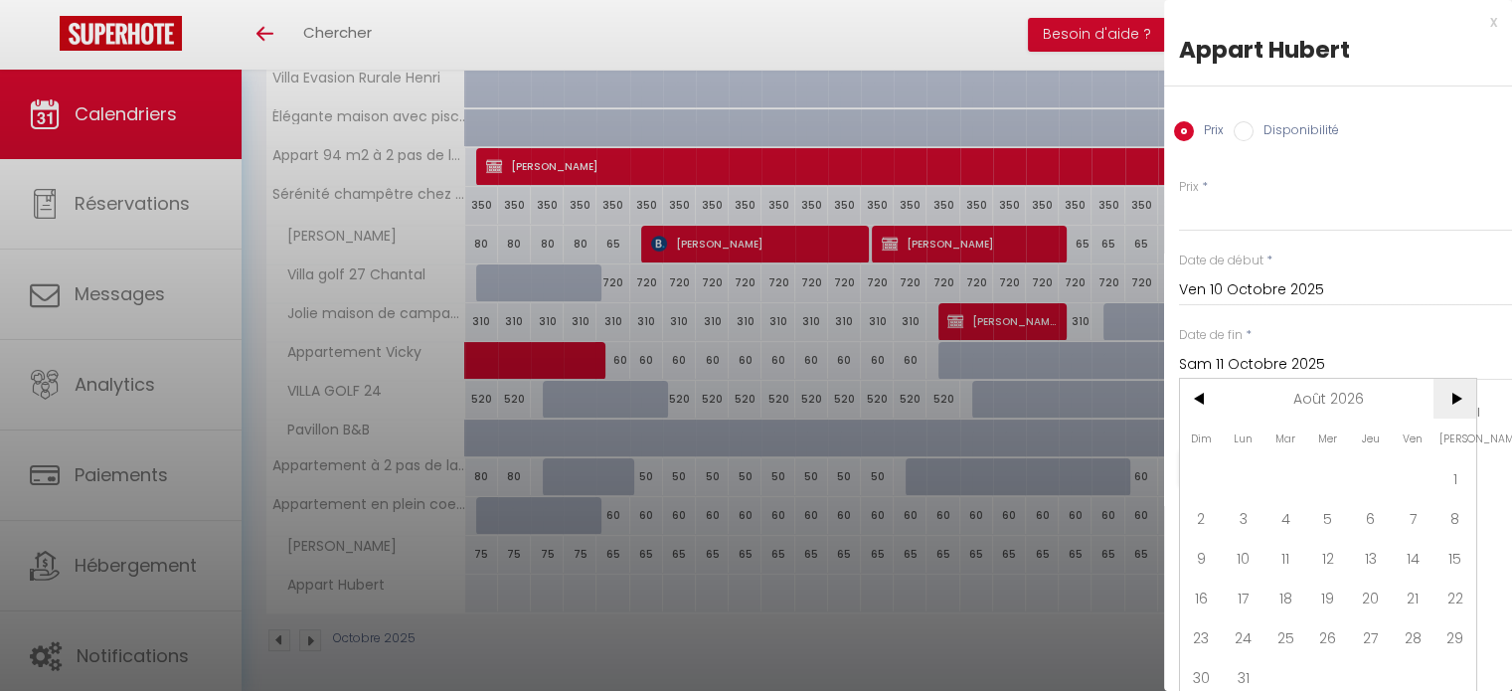
click at [1452, 401] on span ">" at bounding box center [1455, 399] width 43 height 40
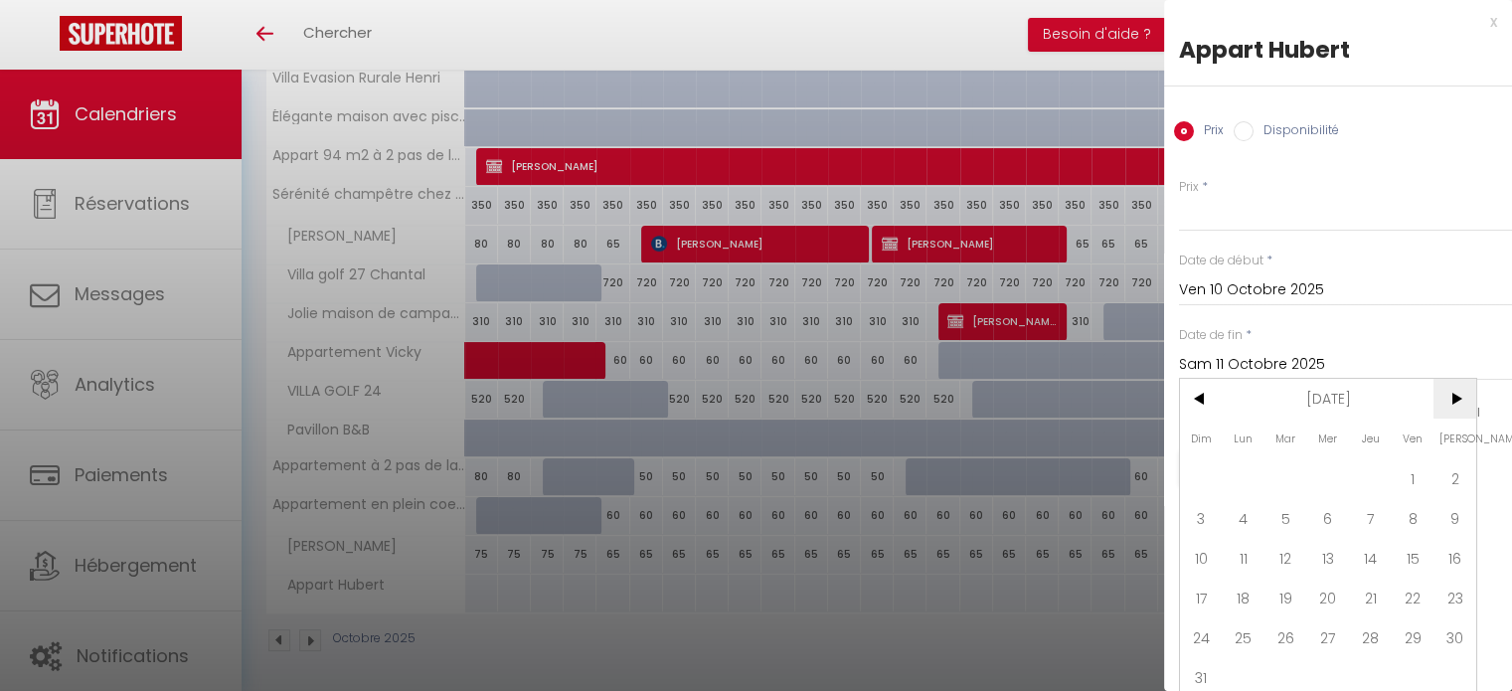
click at [1452, 401] on span ">" at bounding box center [1455, 399] width 43 height 40
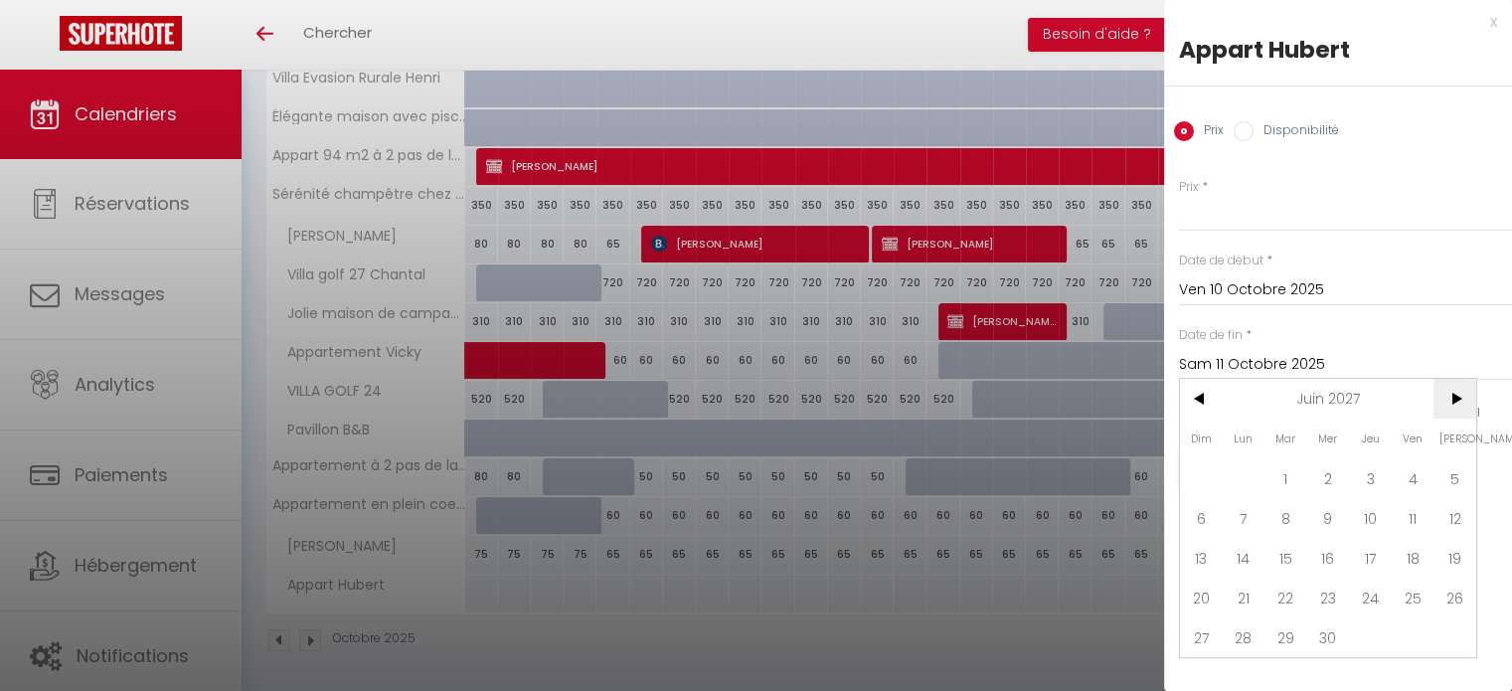
click at [1452, 401] on span ">" at bounding box center [1455, 399] width 43 height 40
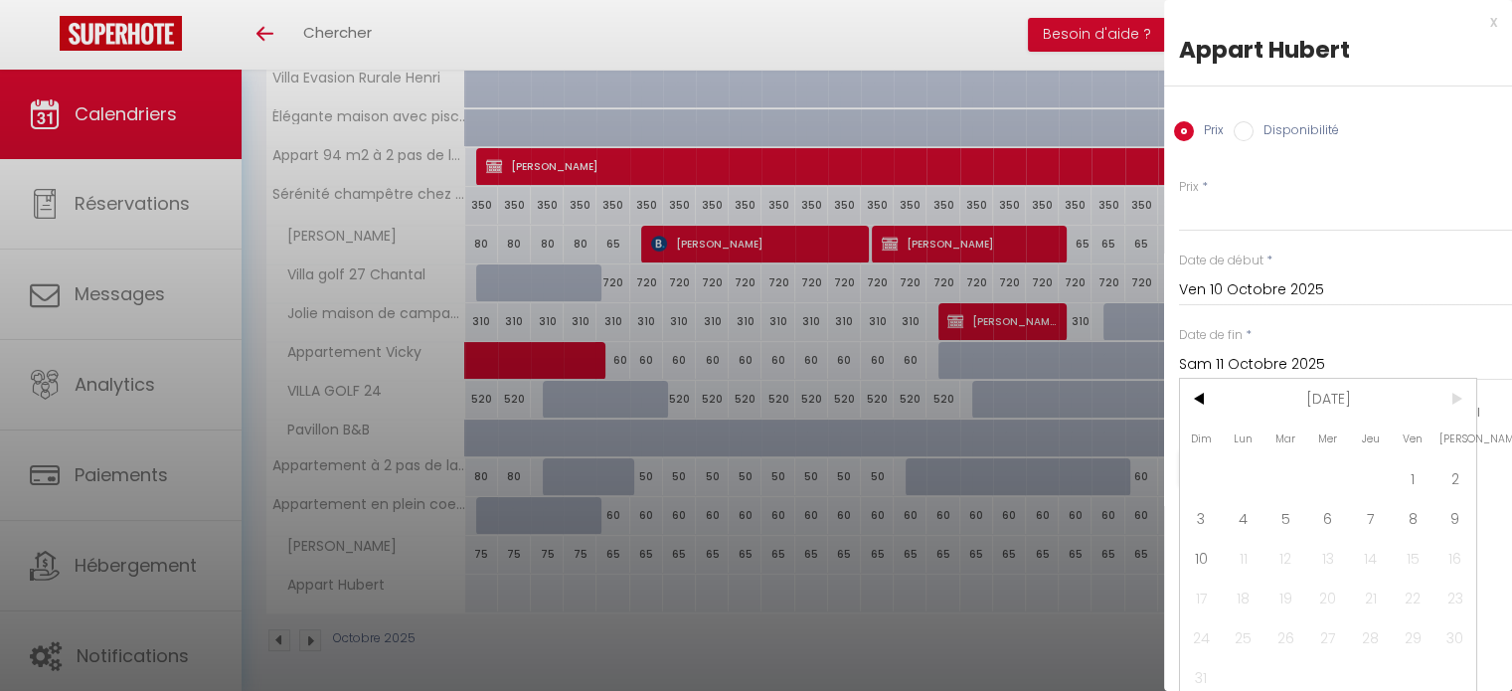
click at [1452, 401] on span ">" at bounding box center [1455, 399] width 43 height 40
click at [1202, 555] on span "10" at bounding box center [1201, 558] width 43 height 40
type input "Dim 10 Octobre 2027"
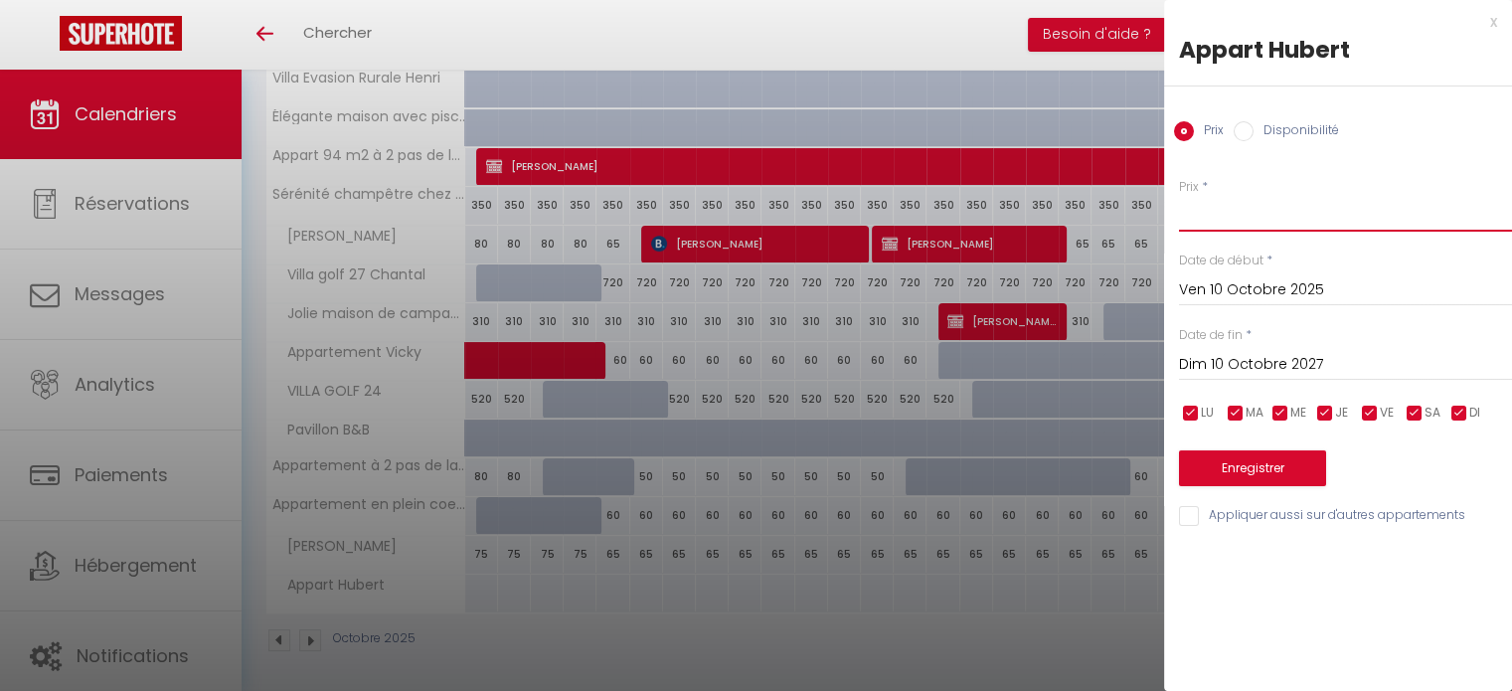
click at [1199, 210] on input "Prix" at bounding box center [1345, 214] width 333 height 36
type input "65"
click at [1251, 476] on button "Enregistrer" at bounding box center [1252, 468] width 147 height 36
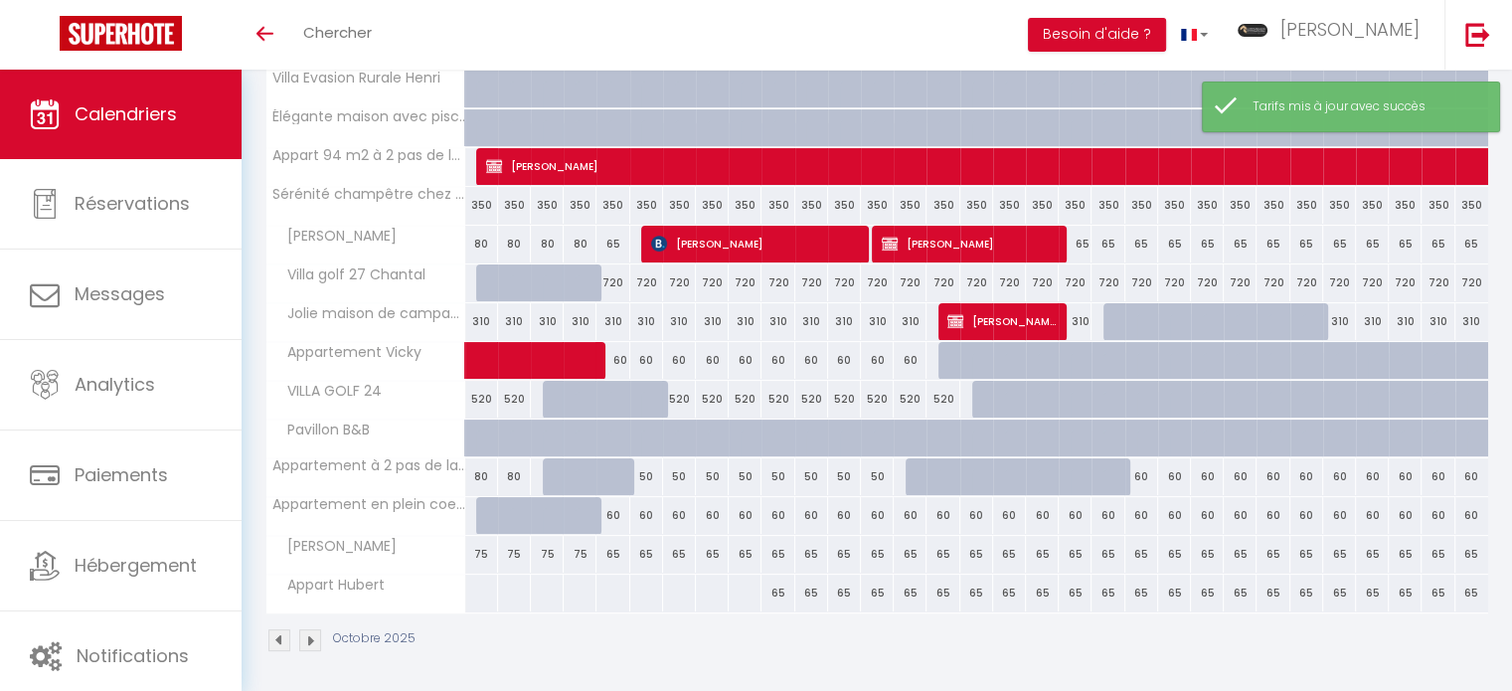
click at [850, 596] on div "65" at bounding box center [844, 593] width 33 height 37
type input "65"
select select "1"
type input "Dim 12 Octobre 2025"
type input "Lun 13 Octobre 2025"
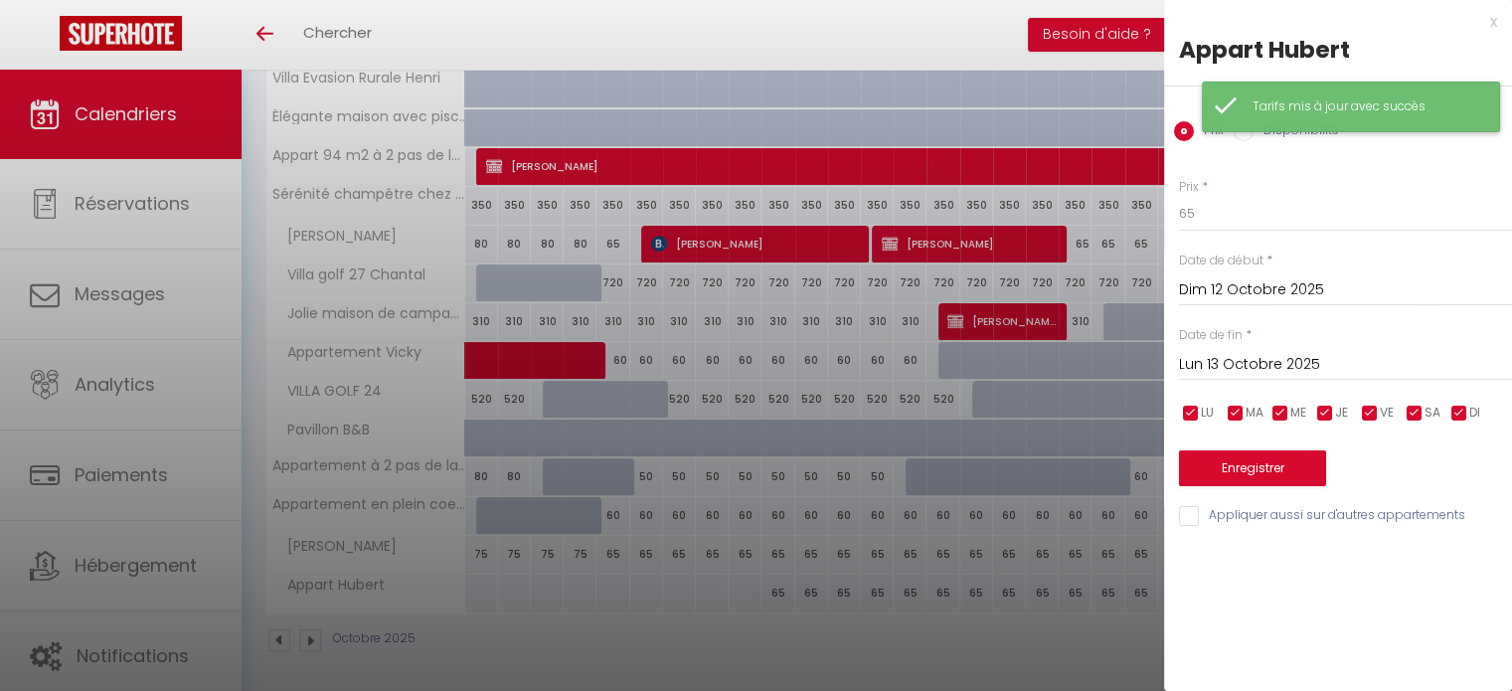
click at [1241, 130] on div "Tarifs mis à jour avec succès" at bounding box center [1351, 107] width 298 height 51
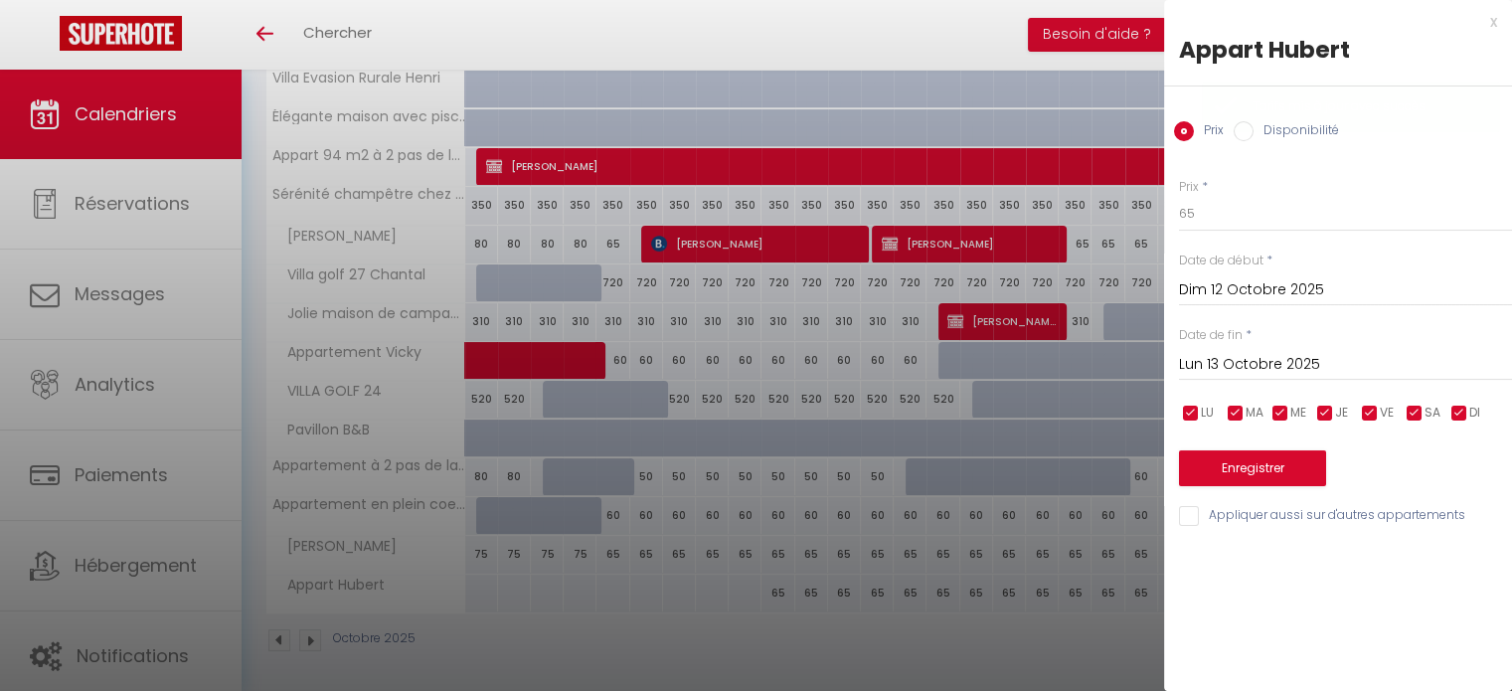
click at [1244, 133] on input "Disponibilité" at bounding box center [1244, 131] width 20 height 20
radio input "true"
radio input "false"
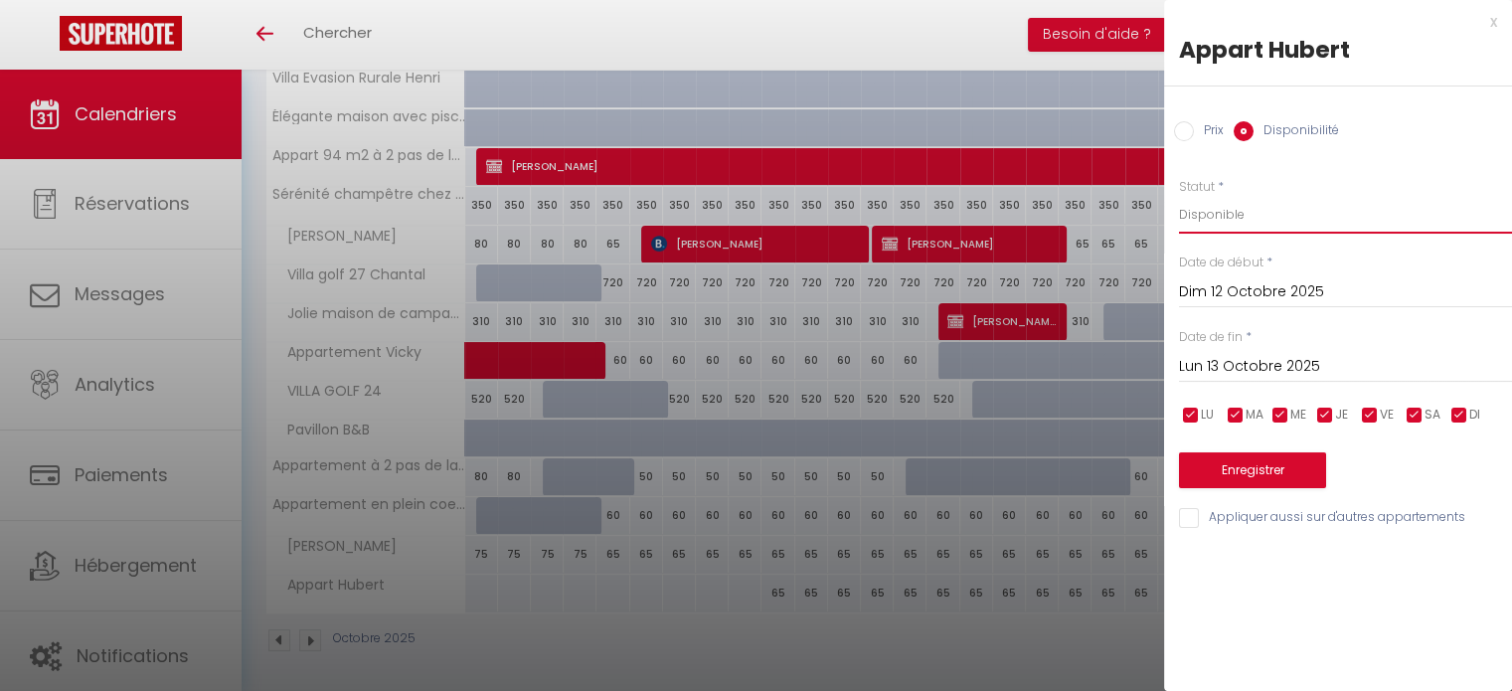
click at [1237, 216] on select "Disponible Indisponible" at bounding box center [1345, 215] width 333 height 38
select select "0"
click at [1179, 196] on select "Disponible Indisponible" at bounding box center [1345, 215] width 333 height 38
click at [1261, 294] on input "Dim 12 Octobre 2025" at bounding box center [1345, 292] width 333 height 26
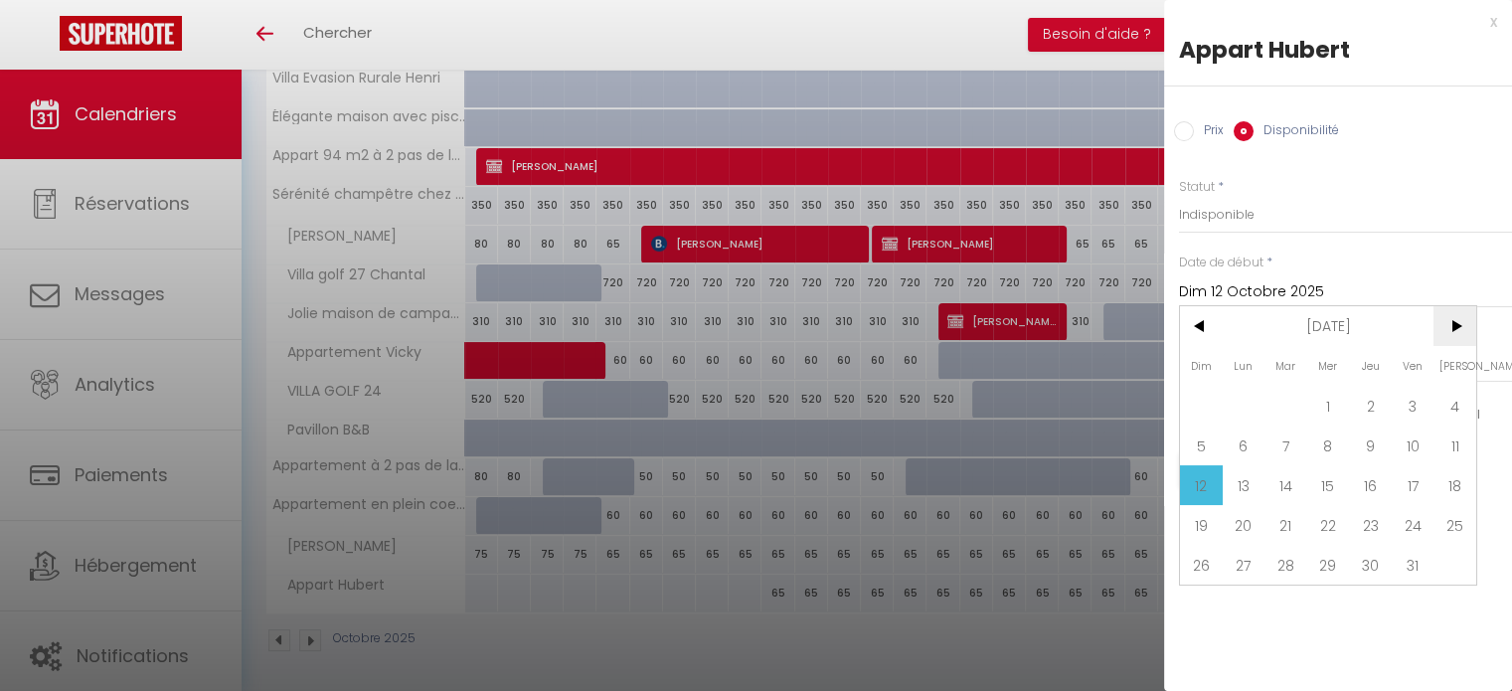
click at [1456, 333] on span ">" at bounding box center [1455, 326] width 43 height 40
click at [1454, 400] on span "1" at bounding box center [1455, 406] width 43 height 40
type input "[PERSON_NAME] 01 Novembre 2025"
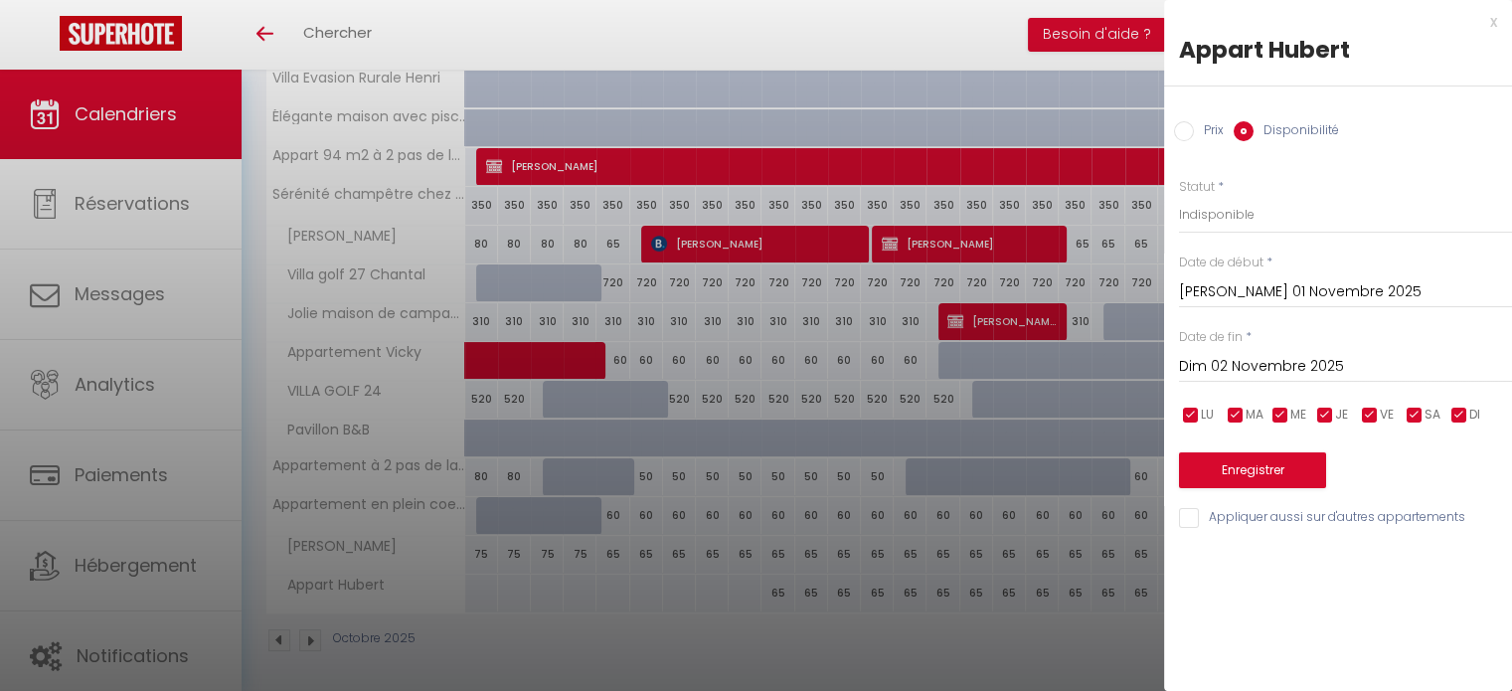
click at [1315, 365] on input "Dim 02 Novembre 2025" at bounding box center [1345, 367] width 333 height 26
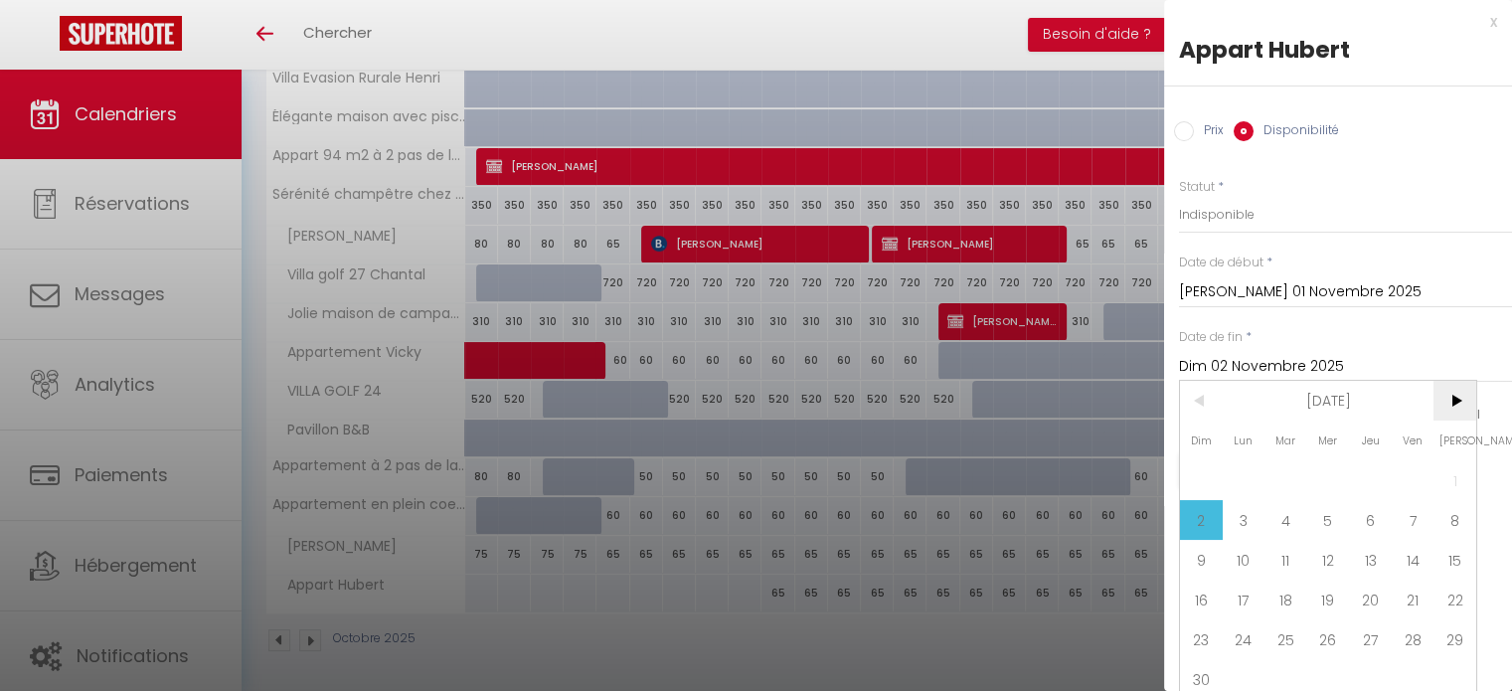
click at [1447, 404] on span ">" at bounding box center [1455, 401] width 43 height 40
click at [1330, 635] on span "31" at bounding box center [1328, 639] width 43 height 40
type input "Mer 31 Décembre 2025"
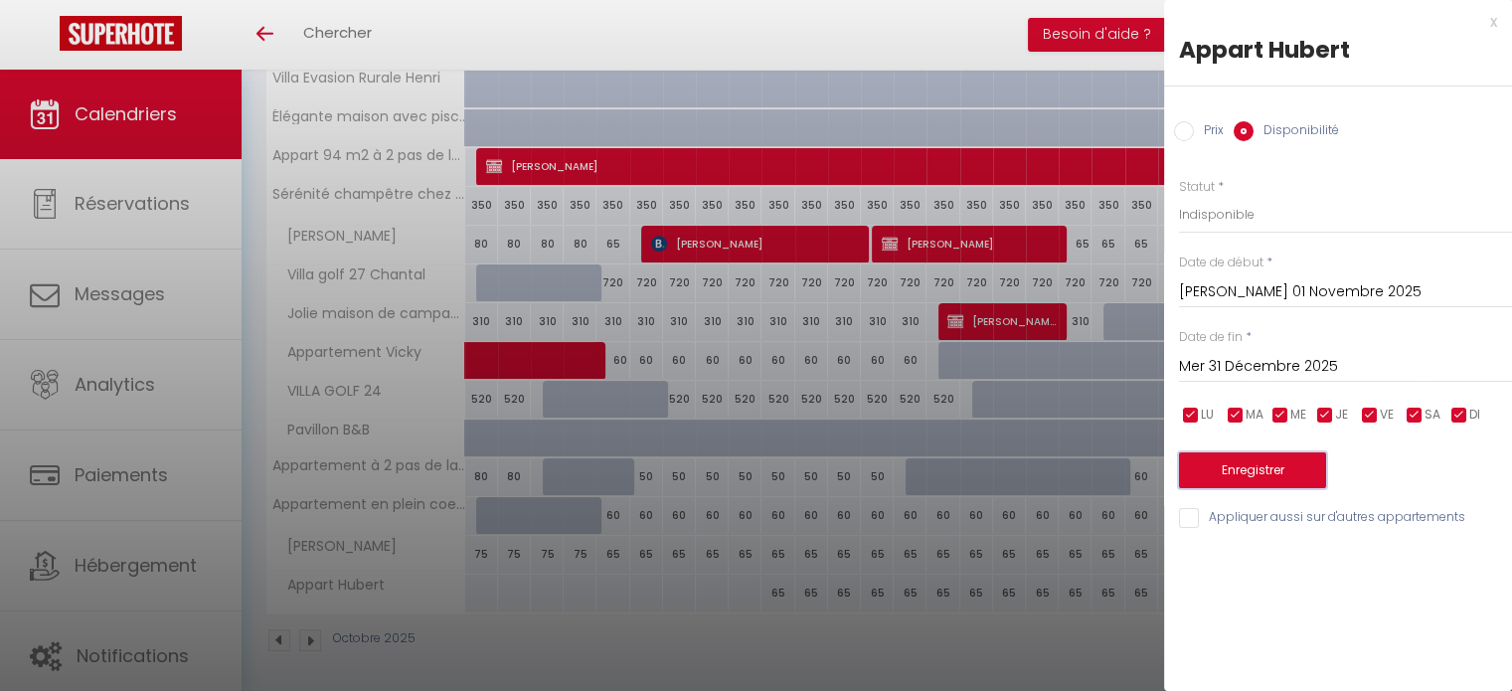
click at [1269, 462] on button "Enregistrer" at bounding box center [1252, 470] width 147 height 36
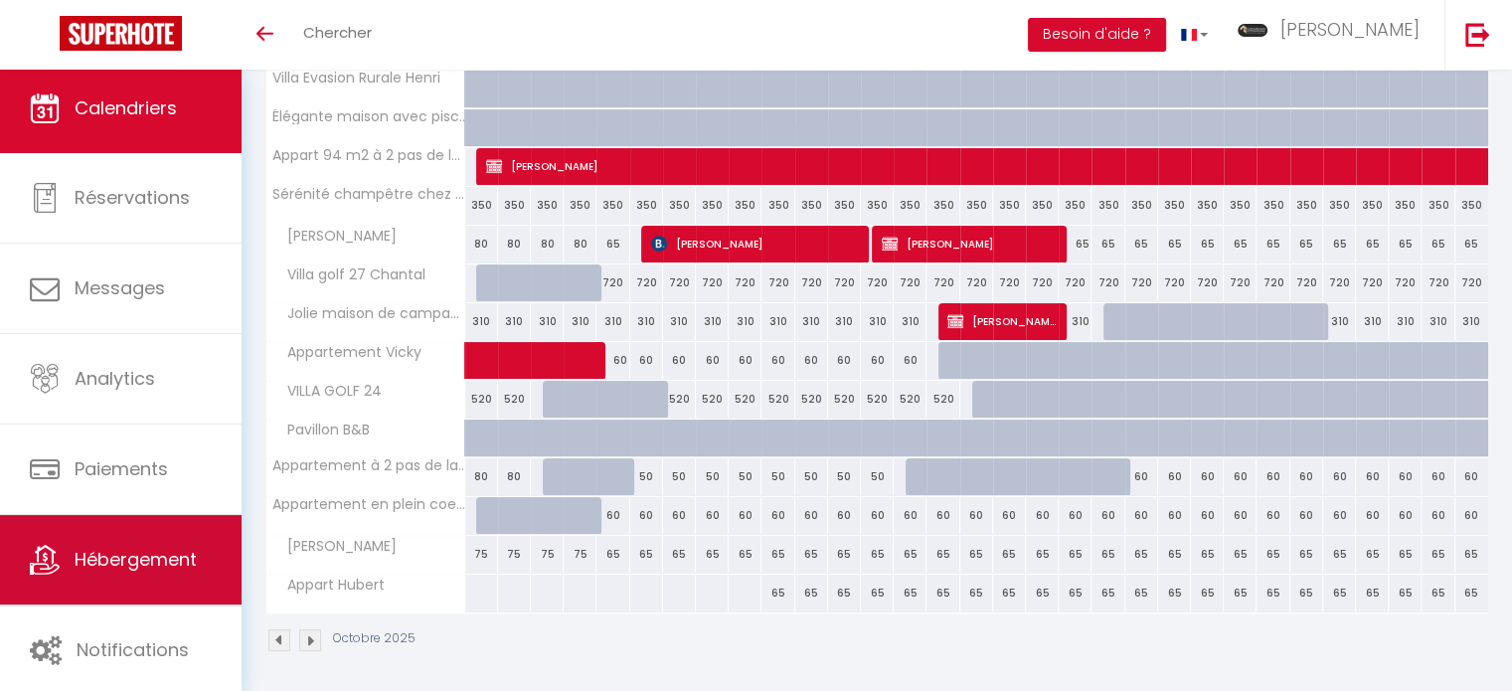
click at [172, 551] on span "Hébergement" at bounding box center [136, 559] width 122 height 25
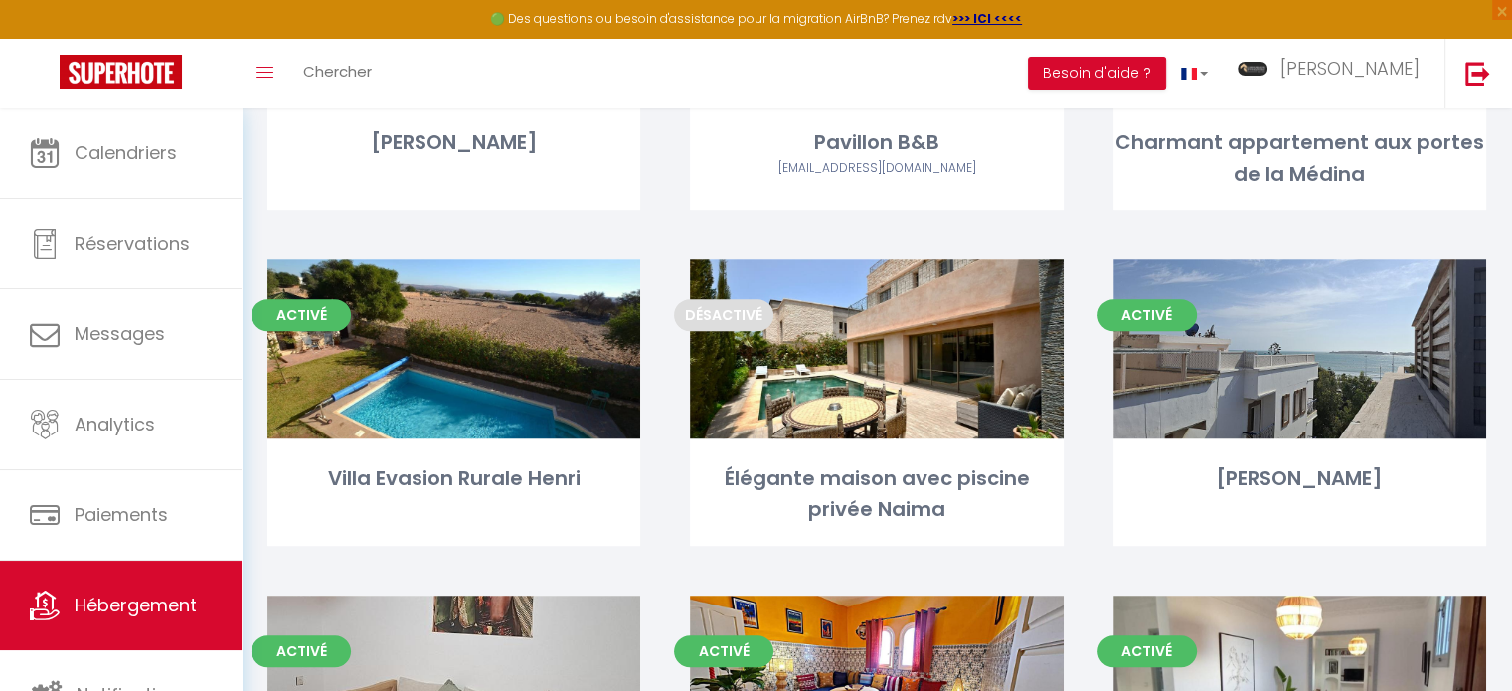
scroll to position [1205, 0]
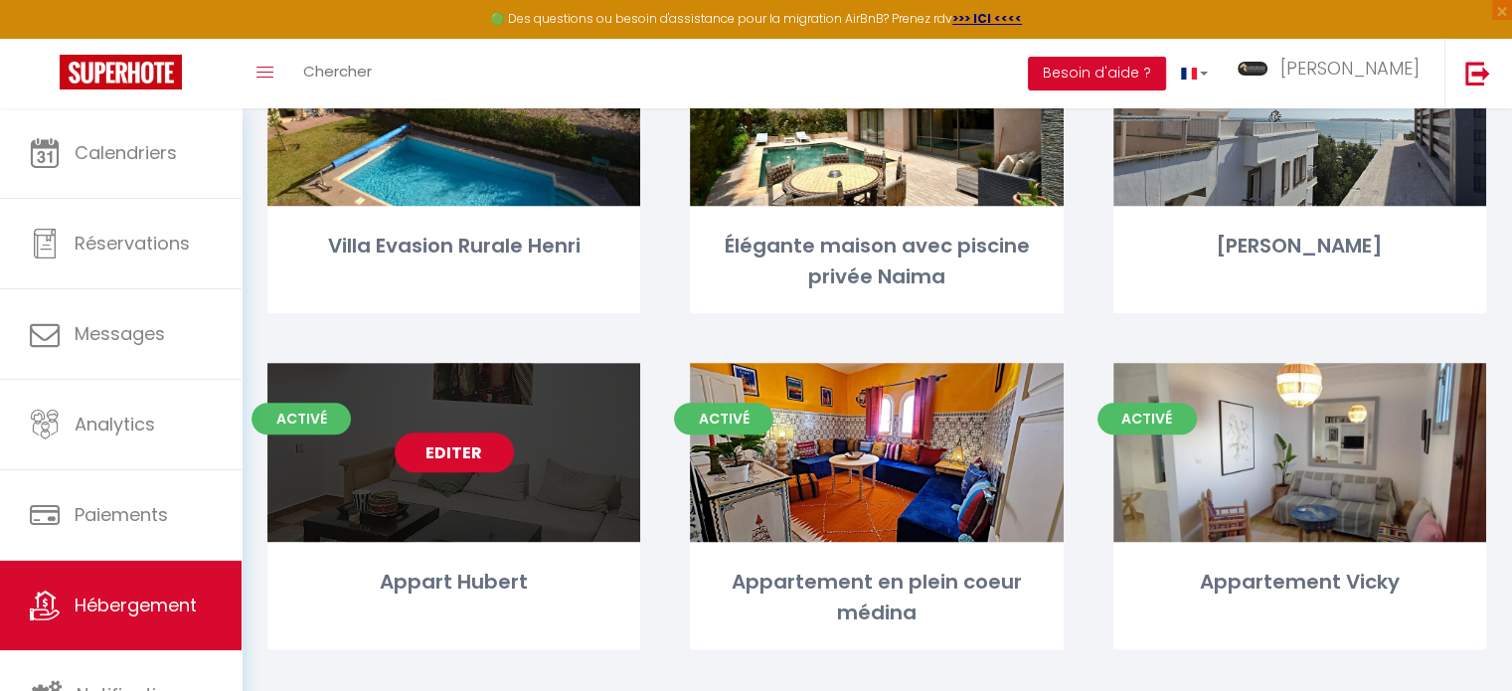
click at [479, 452] on link "Editer" at bounding box center [454, 452] width 119 height 40
click at [432, 458] on link "Editer" at bounding box center [454, 452] width 119 height 40
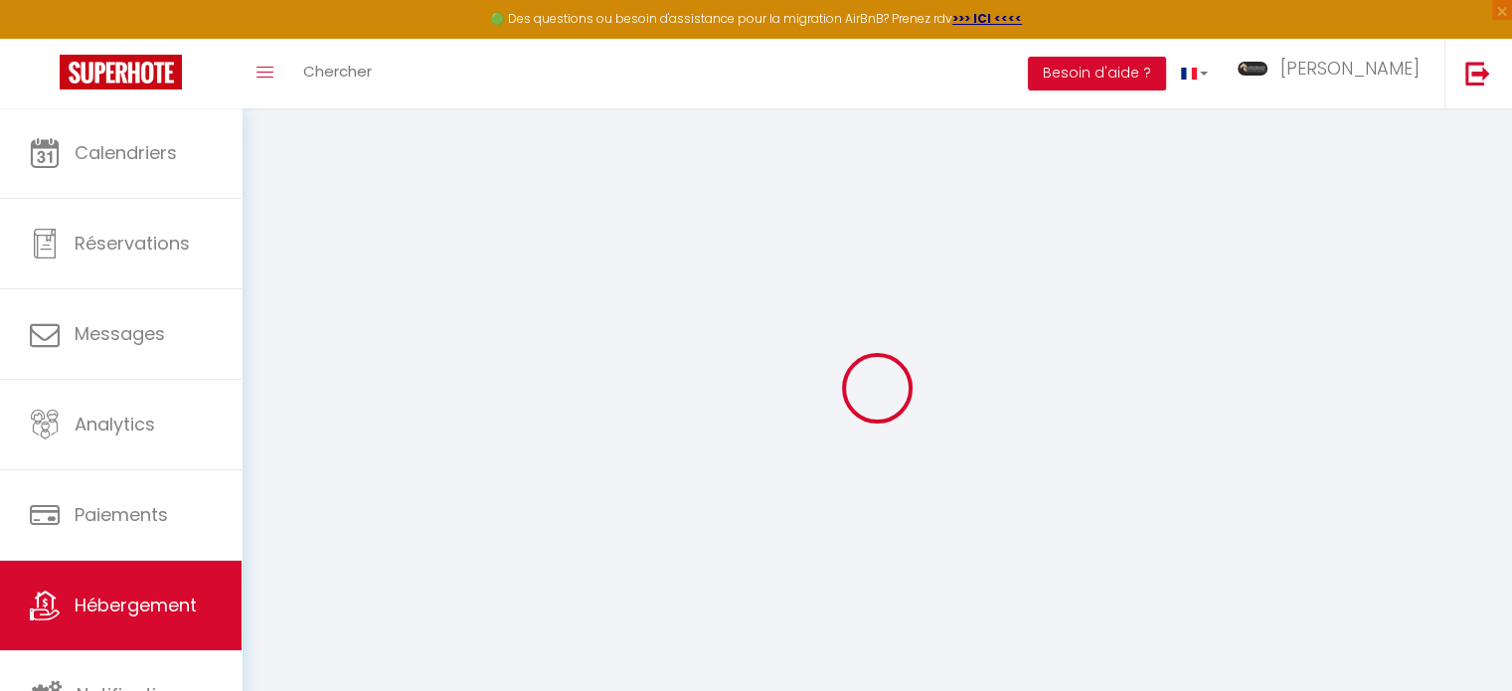
select select
checkbox input "false"
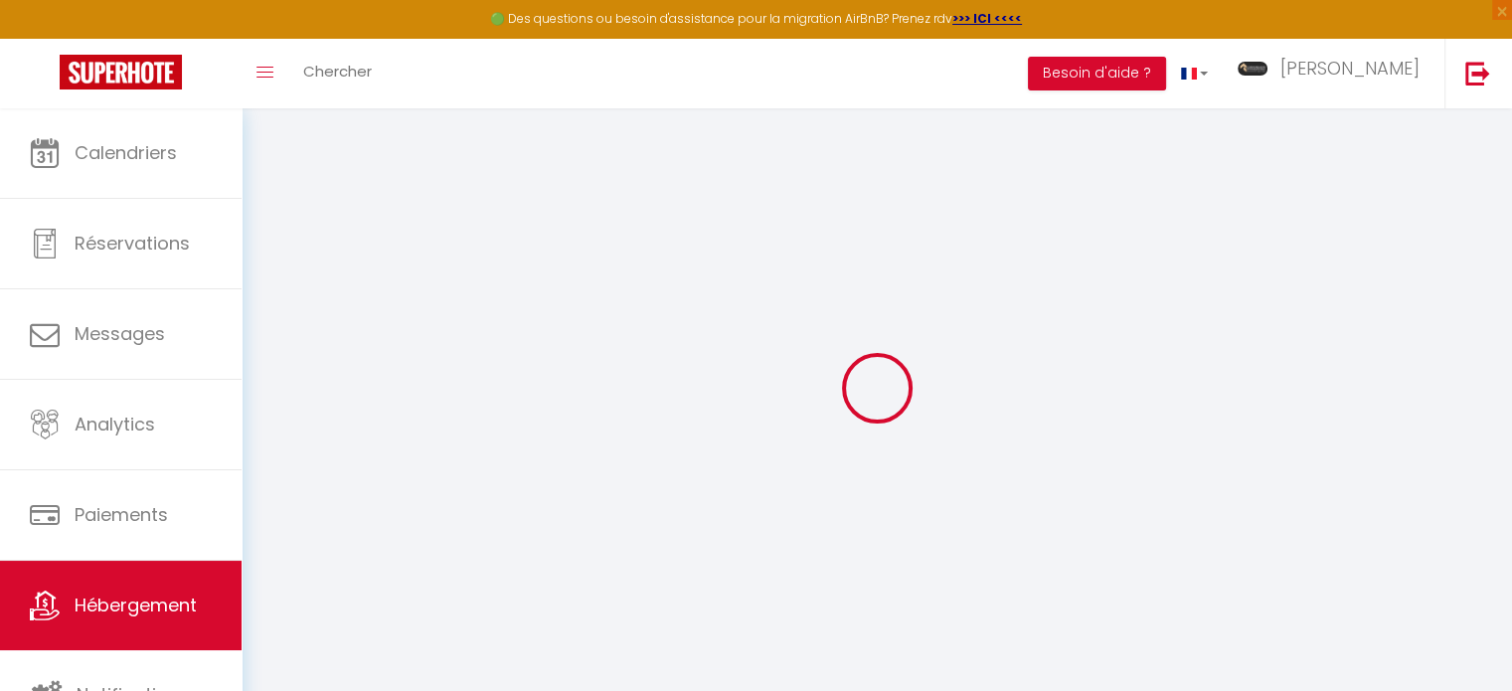
select select
checkbox input "false"
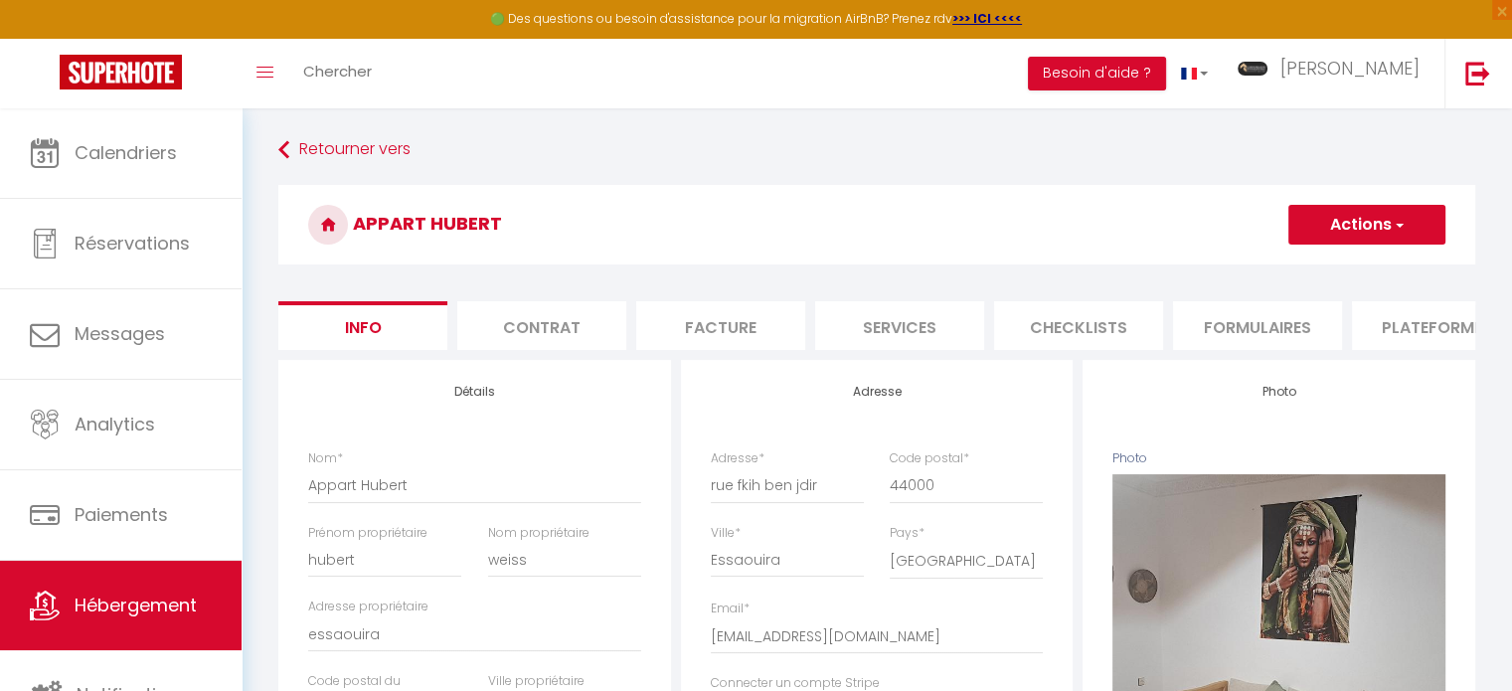
click at [1420, 324] on li "Plateformes" at bounding box center [1436, 325] width 169 height 49
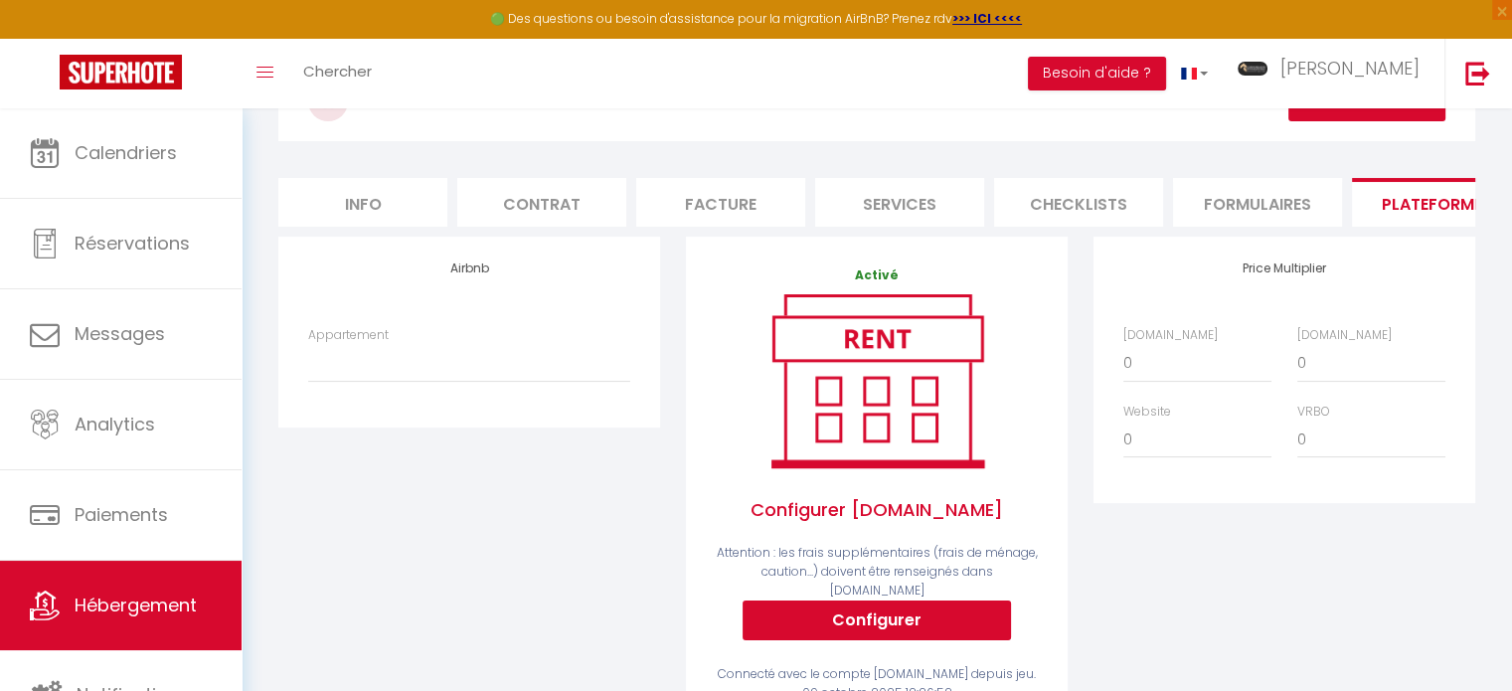
scroll to position [121, 0]
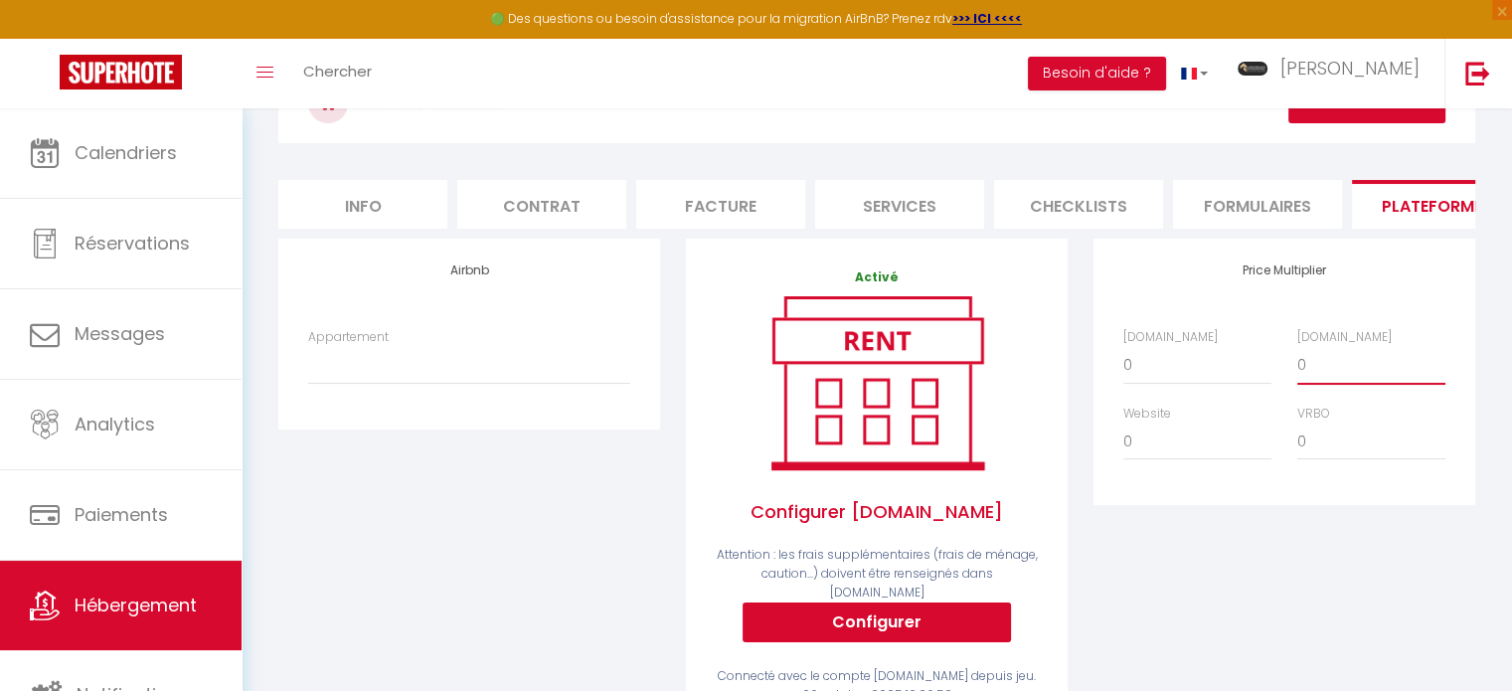
click at [1321, 370] on select "0 + 1 % + 2 % + 3 % + 4 % + 5 % + 6 % + 7 % + 8 % + 9 %" at bounding box center [1371, 365] width 148 height 38
select select "+ 19 %"
click at [1297, 361] on select "0 + 1 % + 2 % + 3 % + 4 % + 5 % + 6 % + 7 % + 8 % + 9 %" at bounding box center [1371, 365] width 148 height 38
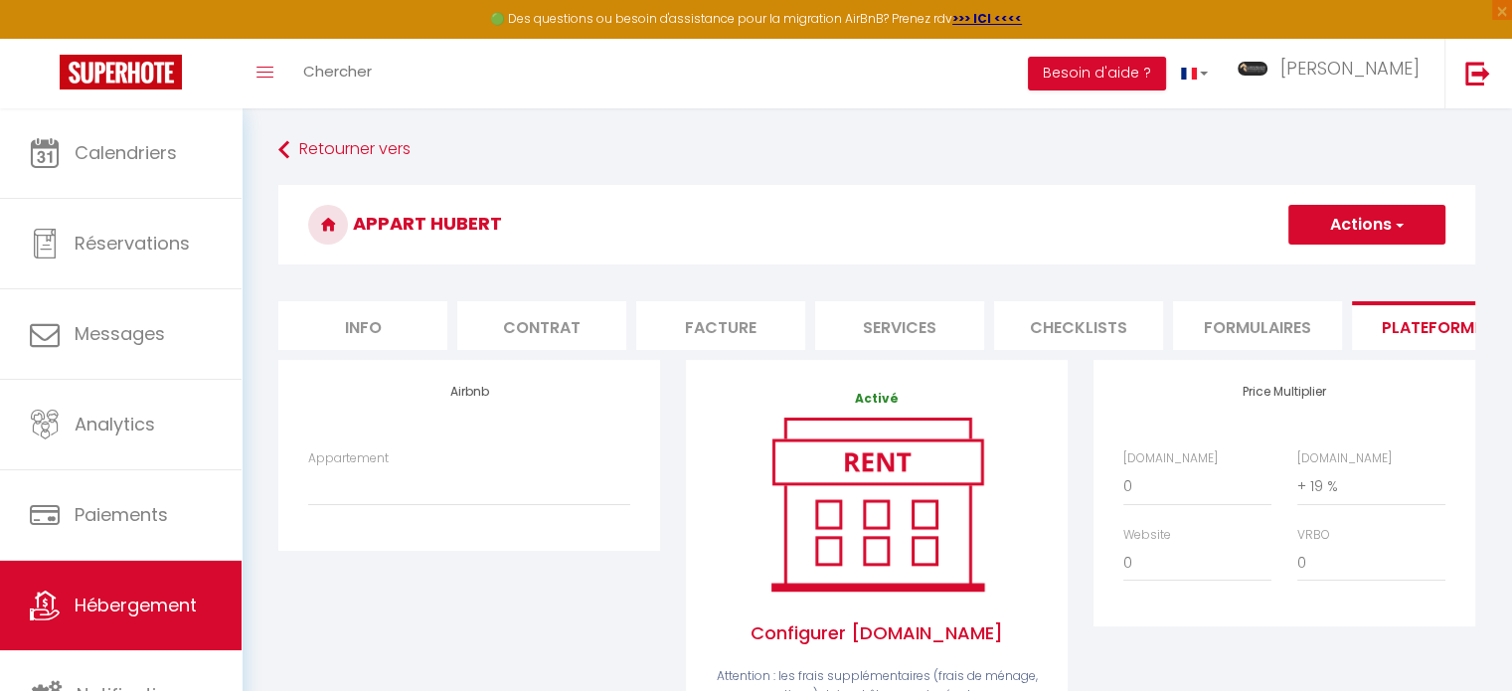
click at [1375, 230] on button "Actions" at bounding box center [1366, 225] width 157 height 40
click at [1358, 260] on link "Enregistrer" at bounding box center [1366, 269] width 157 height 26
